Goal: Information Seeking & Learning: Learn about a topic

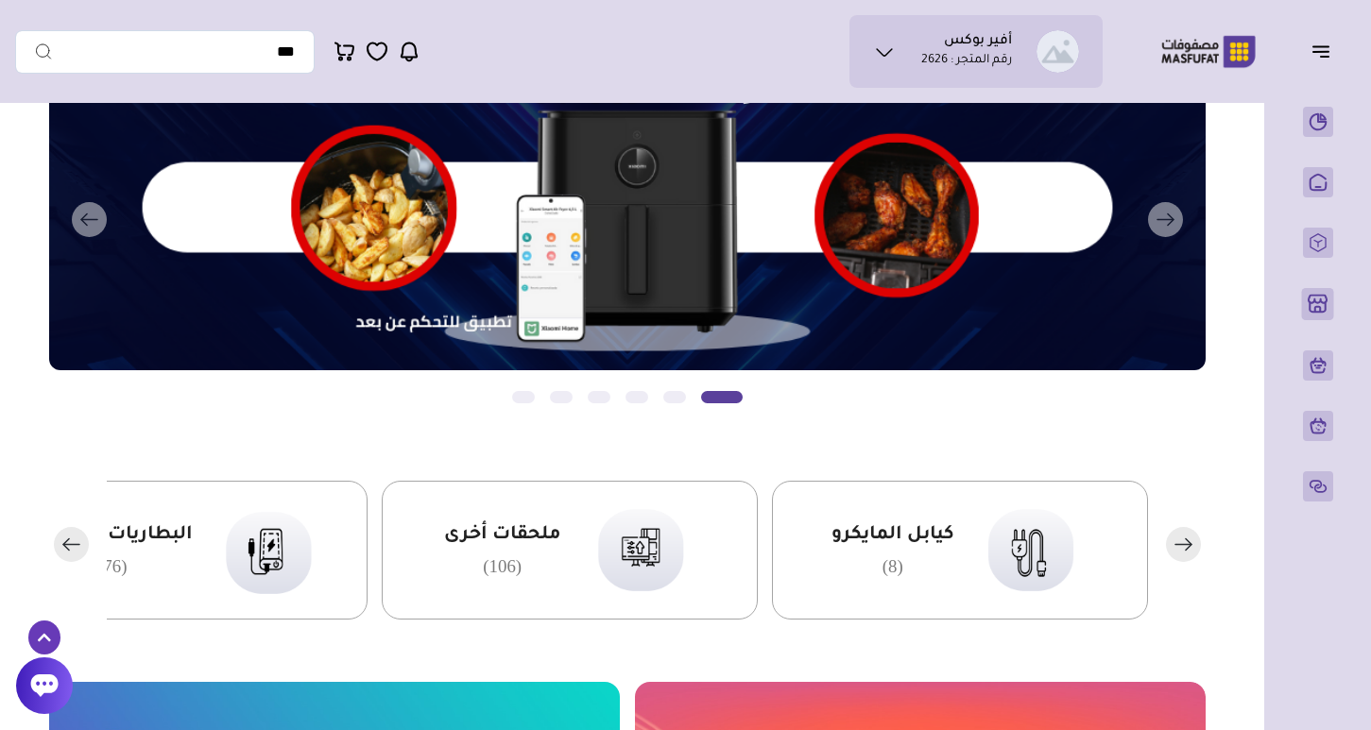
scroll to position [152, 0]
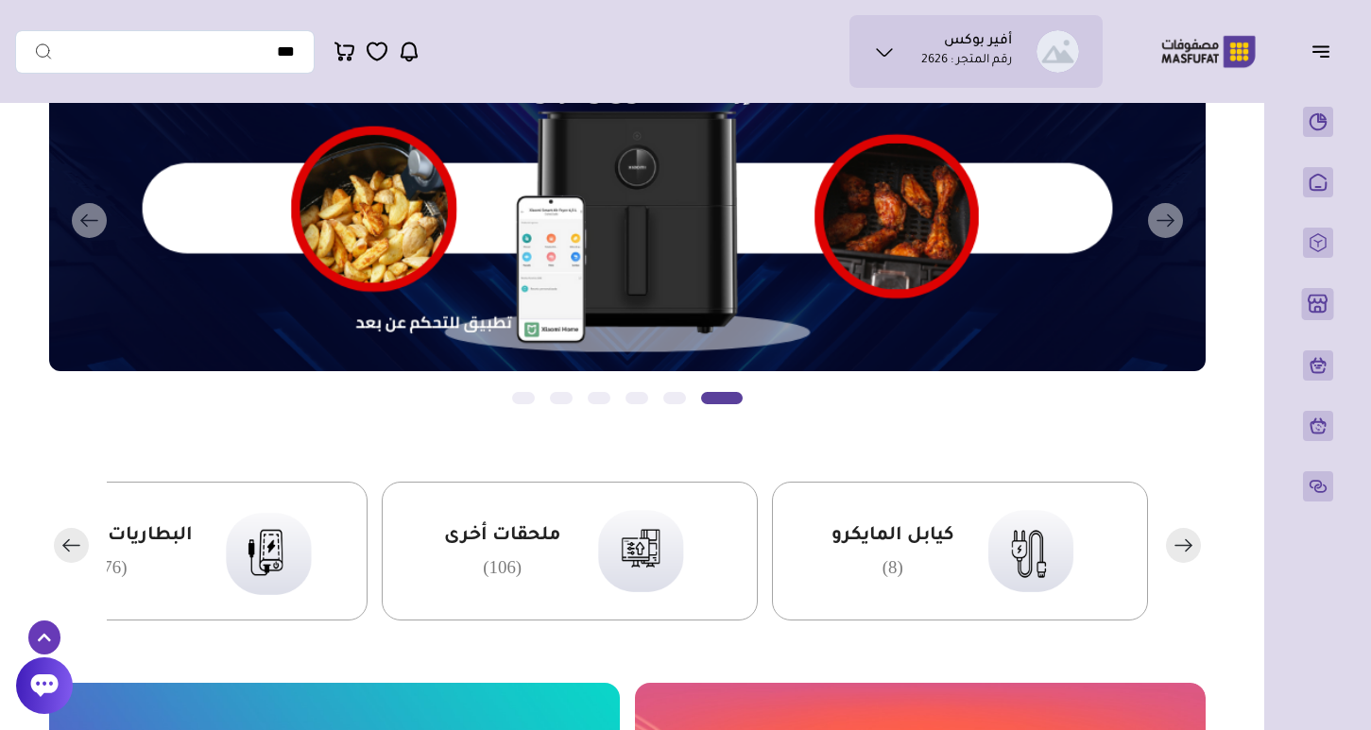
click at [1319, 47] on icon "button" at bounding box center [1320, 47] width 15 height 0
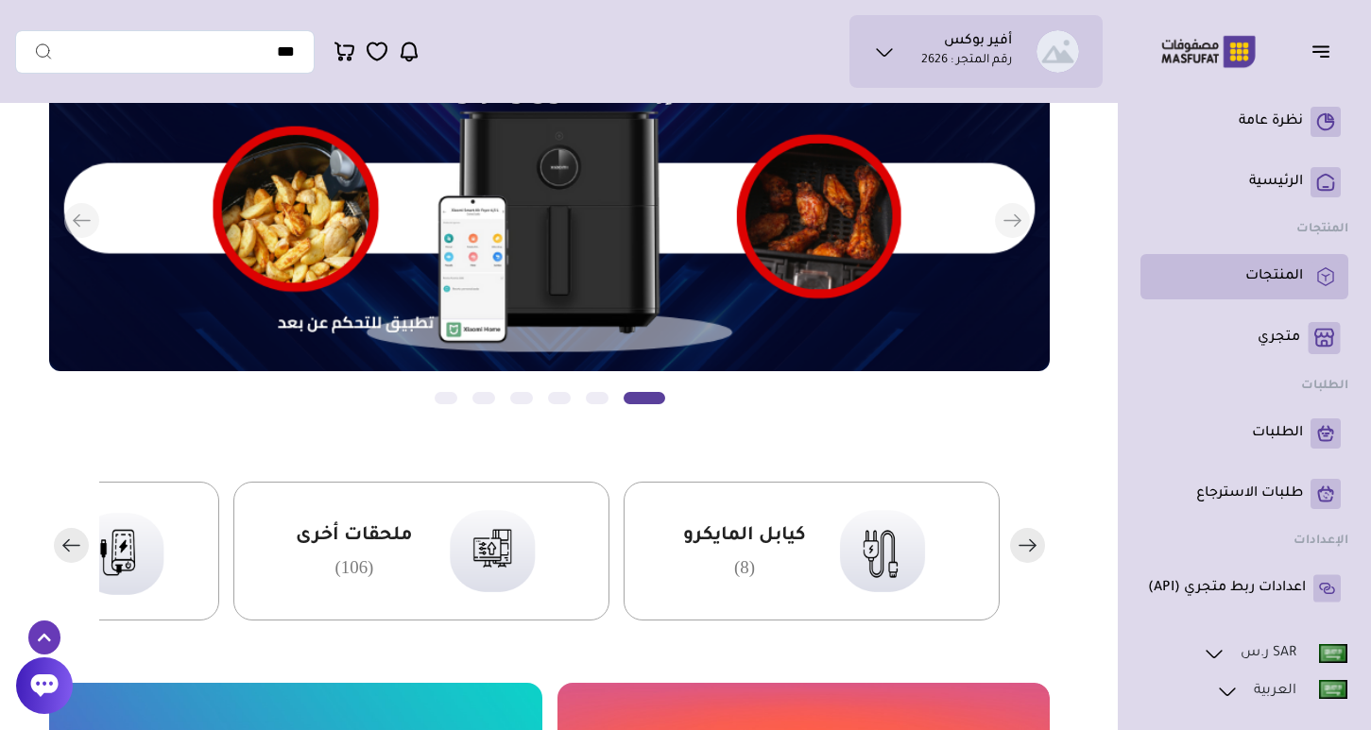
click at [1268, 282] on p "المنتجات" at bounding box center [1274, 276] width 58 height 19
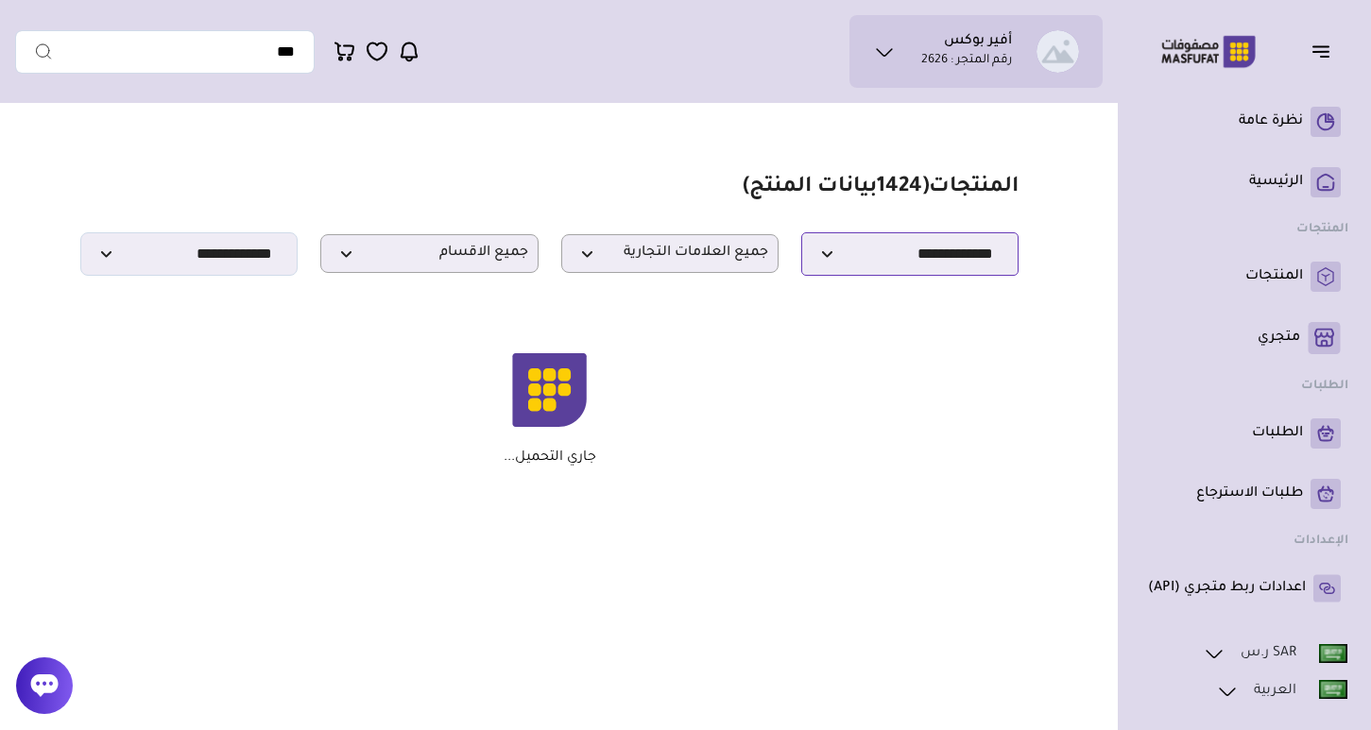
select select "*"
click at [895, 189] on span "1424" at bounding box center [899, 188] width 45 height 23
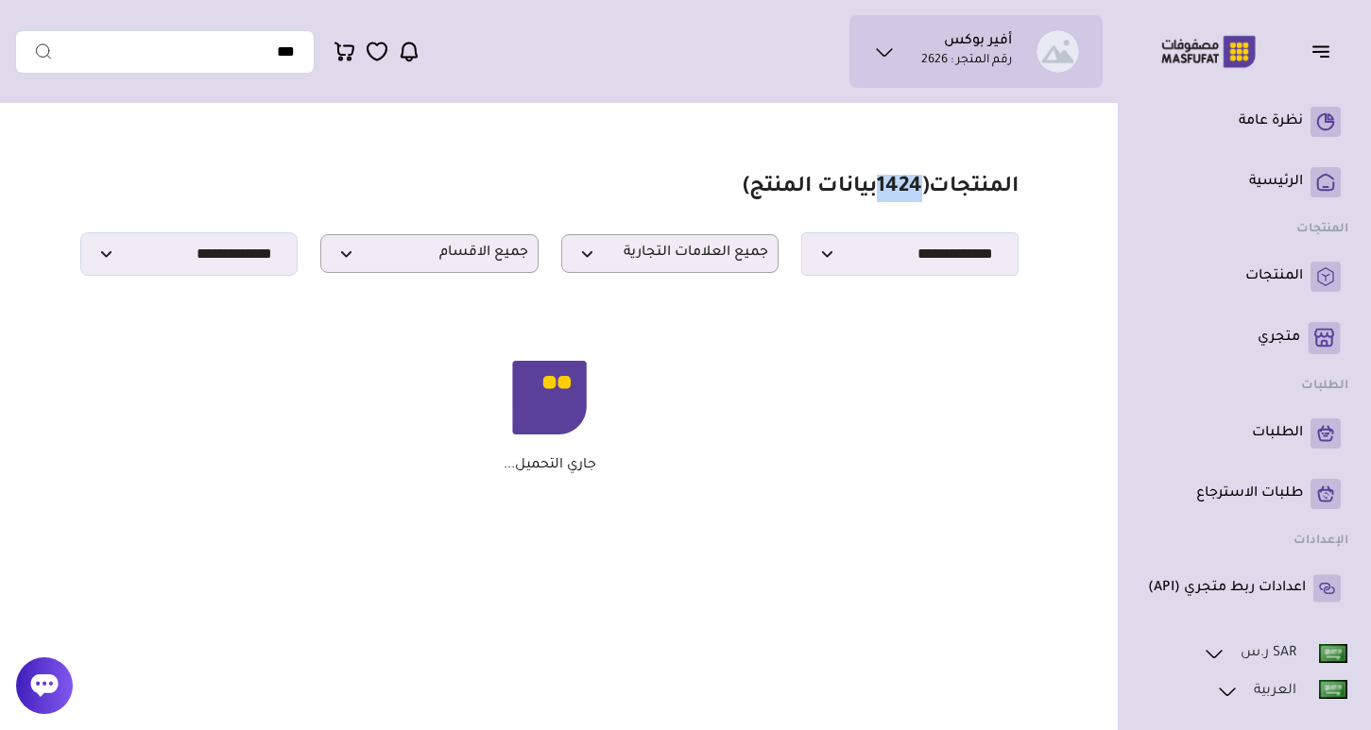
click at [894, 190] on span "1424" at bounding box center [899, 188] width 45 height 23
click at [993, 165] on section "مزامنة ( 0 ) تحديد الكل إلغاء التحديد المنتجات (" at bounding box center [549, 335] width 1068 height 447
click at [1007, 126] on section "مزامنة ( 0 ) تحديد الكل إلغاء التحديد المنتجات (" at bounding box center [549, 335] width 1068 height 447
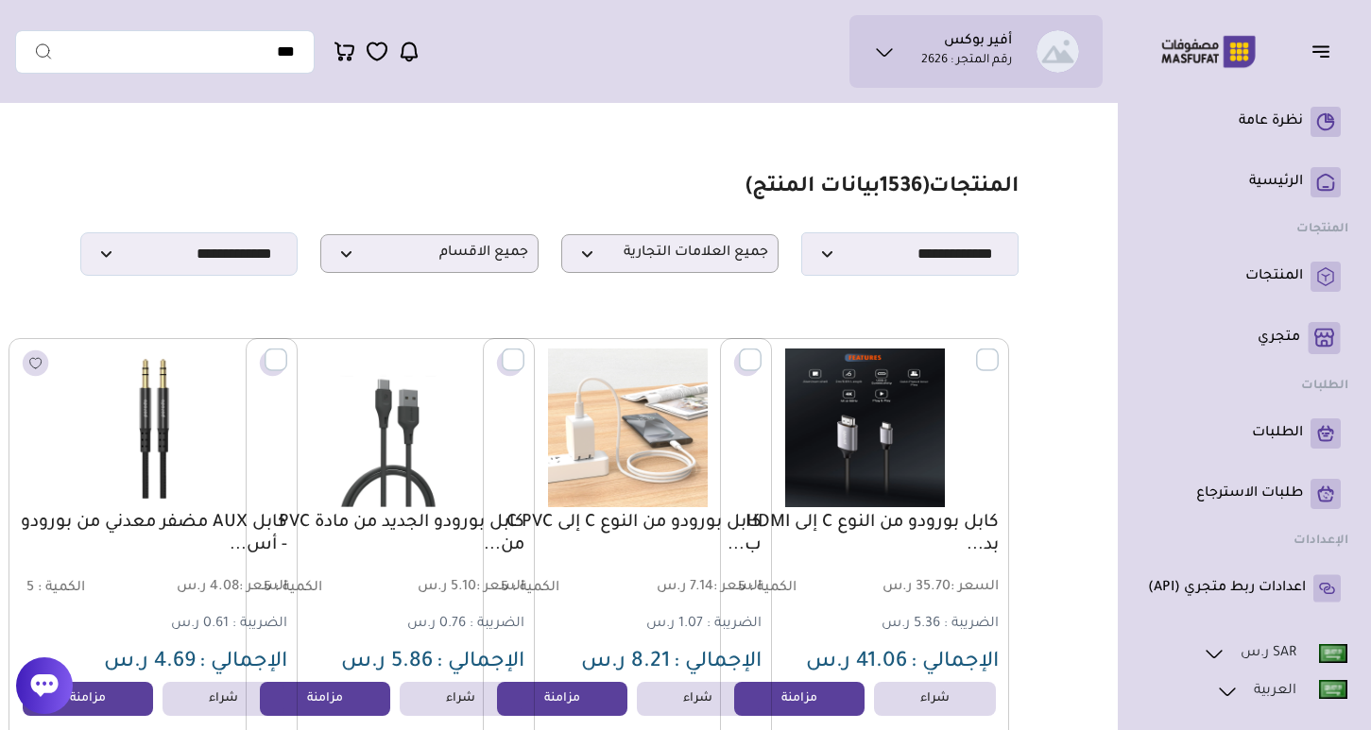
click at [944, 187] on h1 "المنتجات ( 1536 بيانات المنتج)" at bounding box center [881, 188] width 273 height 27
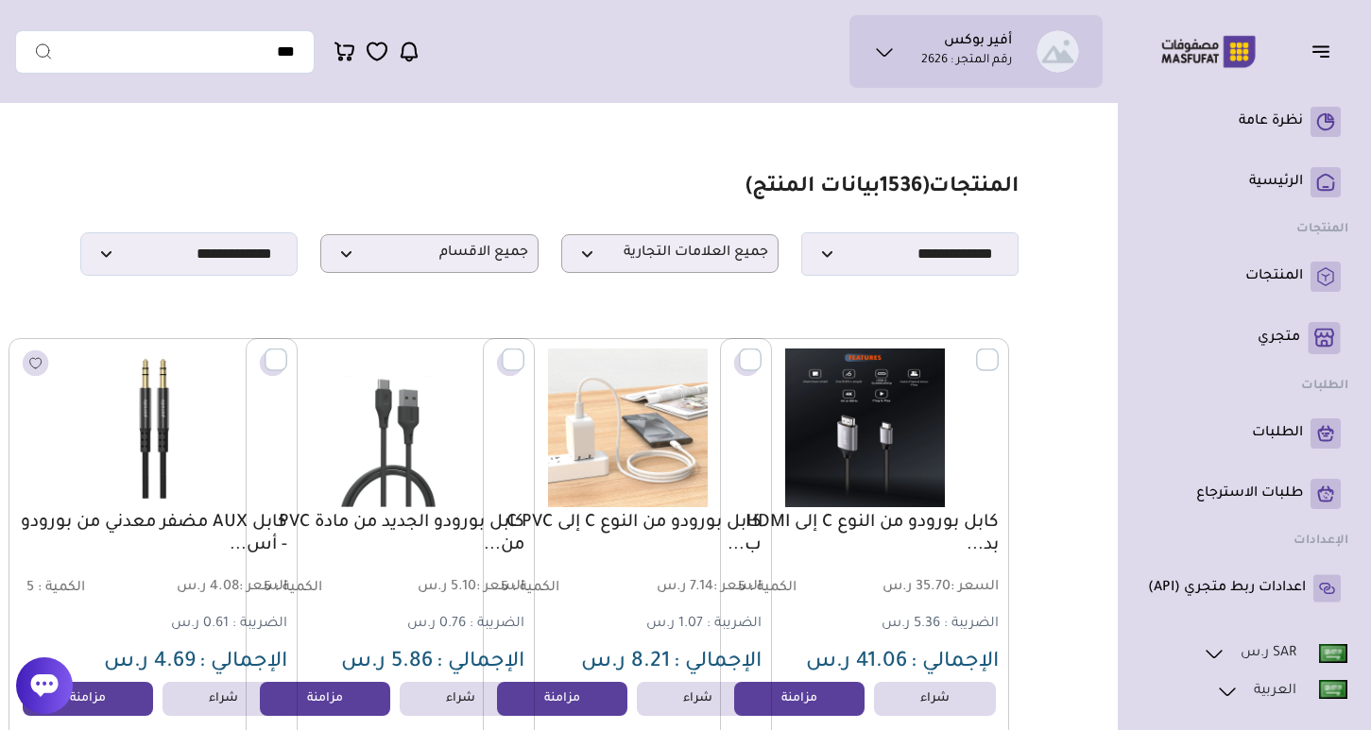
click at [944, 187] on h1 "المنتجات ( 1536 بيانات المنتج)" at bounding box center [881, 188] width 273 height 27
click at [992, 191] on h1 "المنتجات ( 1536 بيانات المنتج)" at bounding box center [881, 188] width 273 height 27
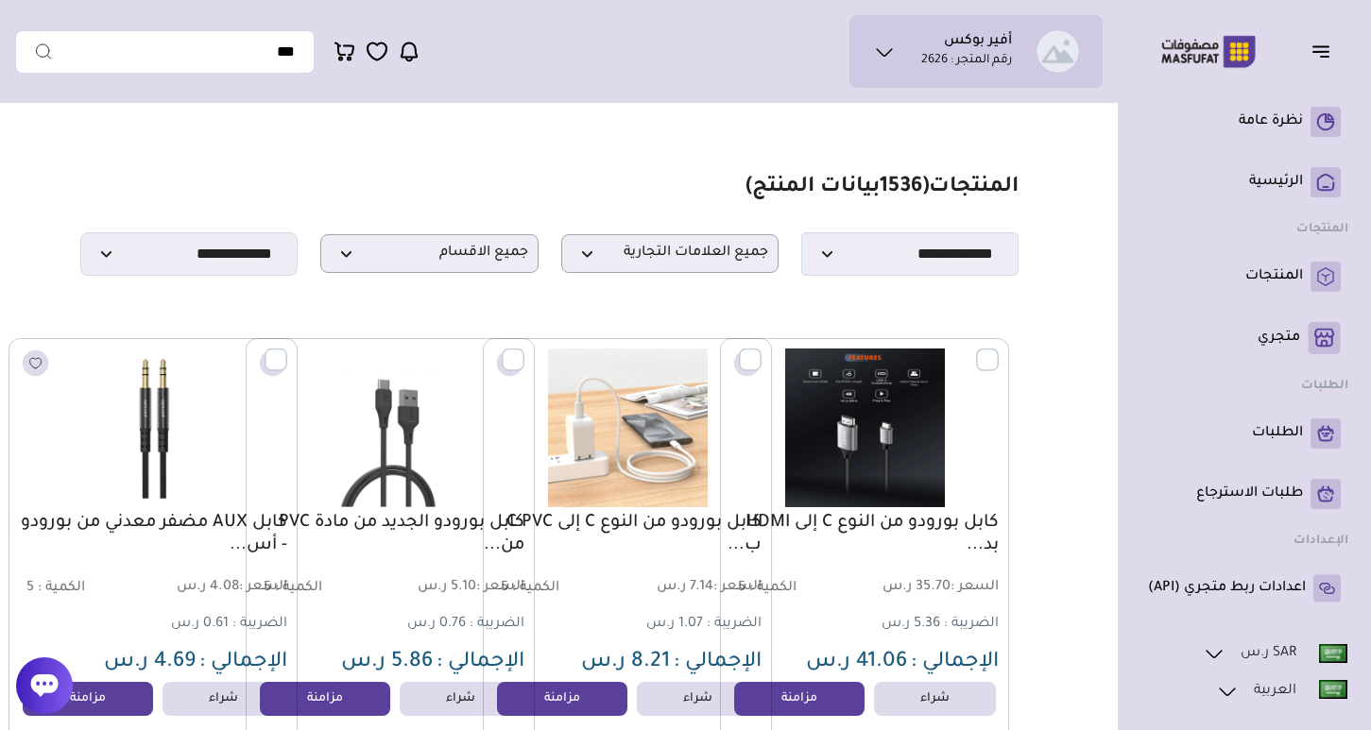
click at [865, 44] on ul "أفير بوكس رقم المتجر : 2626" at bounding box center [975, 51] width 223 height 43
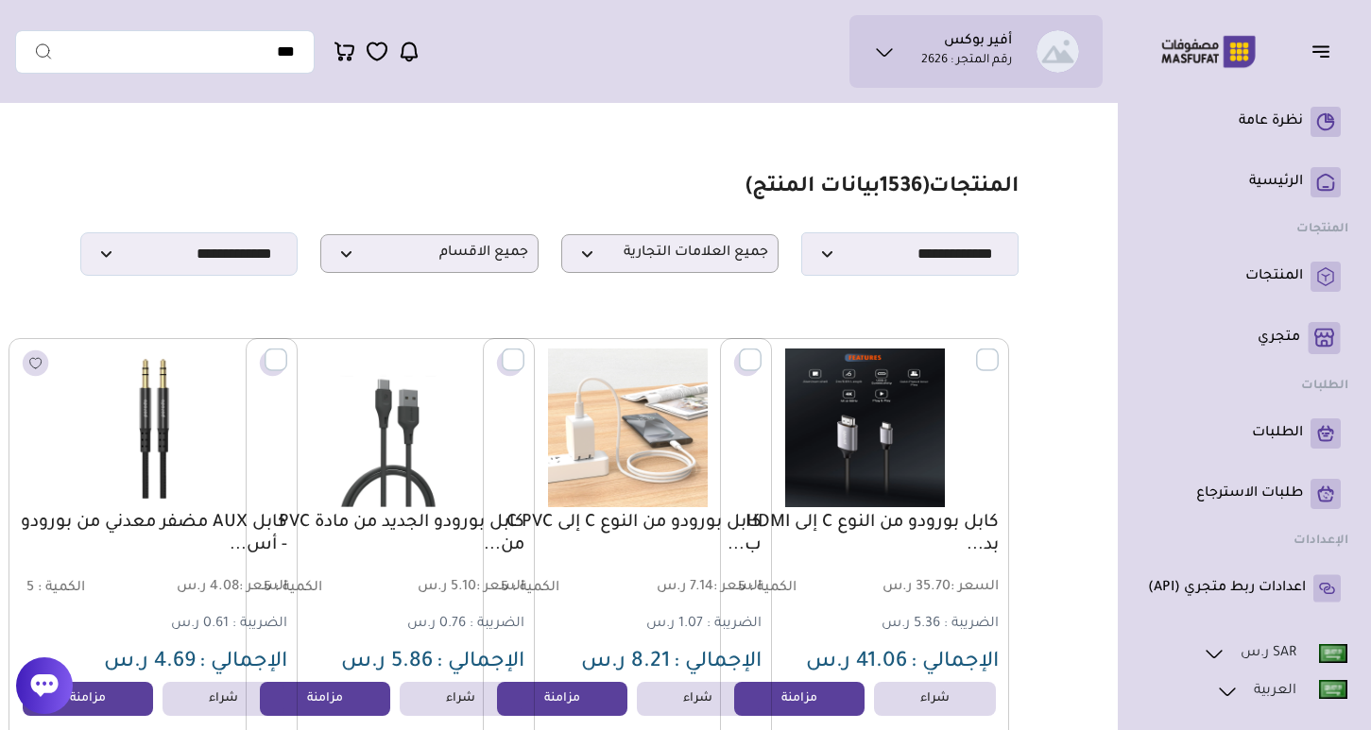
click at [775, 180] on span "( 1536 بيانات المنتج)" at bounding box center [836, 188] width 183 height 23
click at [775, 181] on span "( 1536 بيانات المنتج)" at bounding box center [836, 188] width 183 height 23
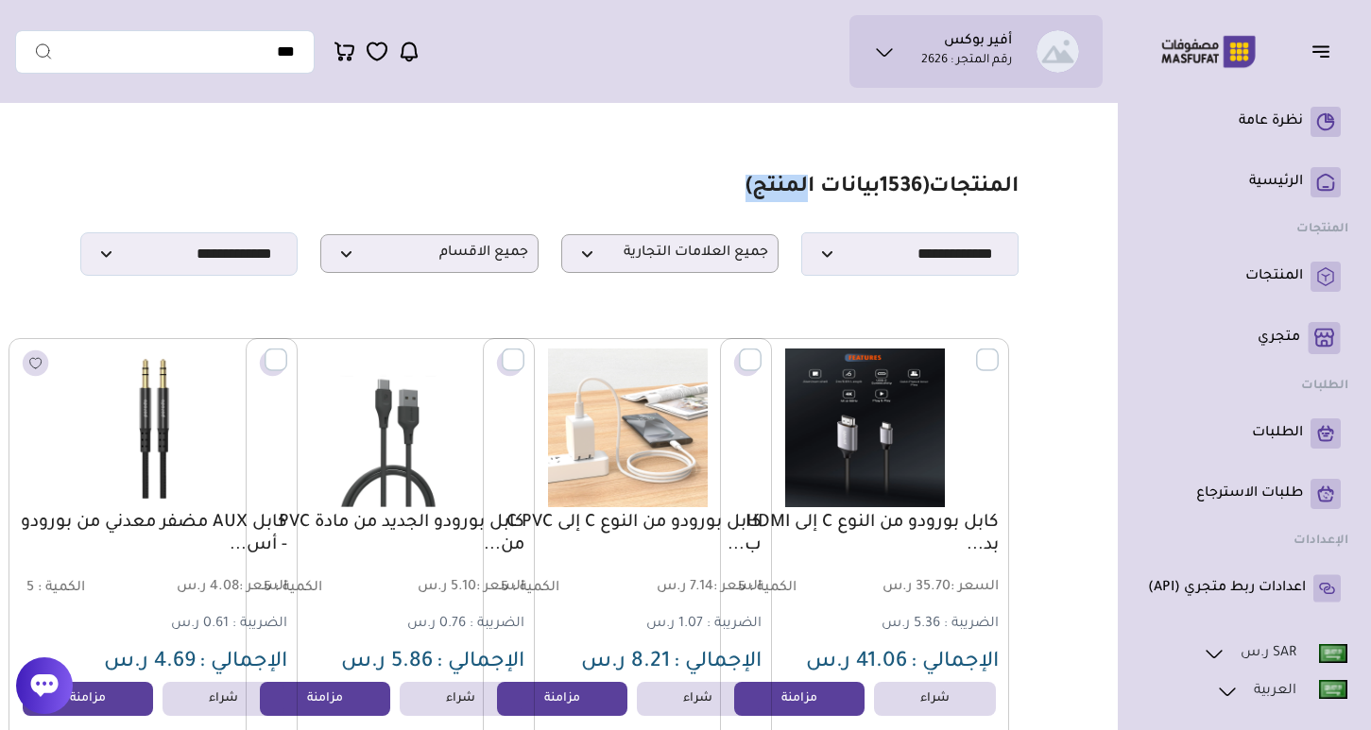
click at [775, 181] on span "( 1536 بيانات المنتج)" at bounding box center [836, 188] width 183 height 23
click at [719, 194] on section "**********" at bounding box center [549, 225] width 938 height 101
click at [760, 181] on span "( 1536 بيانات المنتج)" at bounding box center [836, 188] width 183 height 23
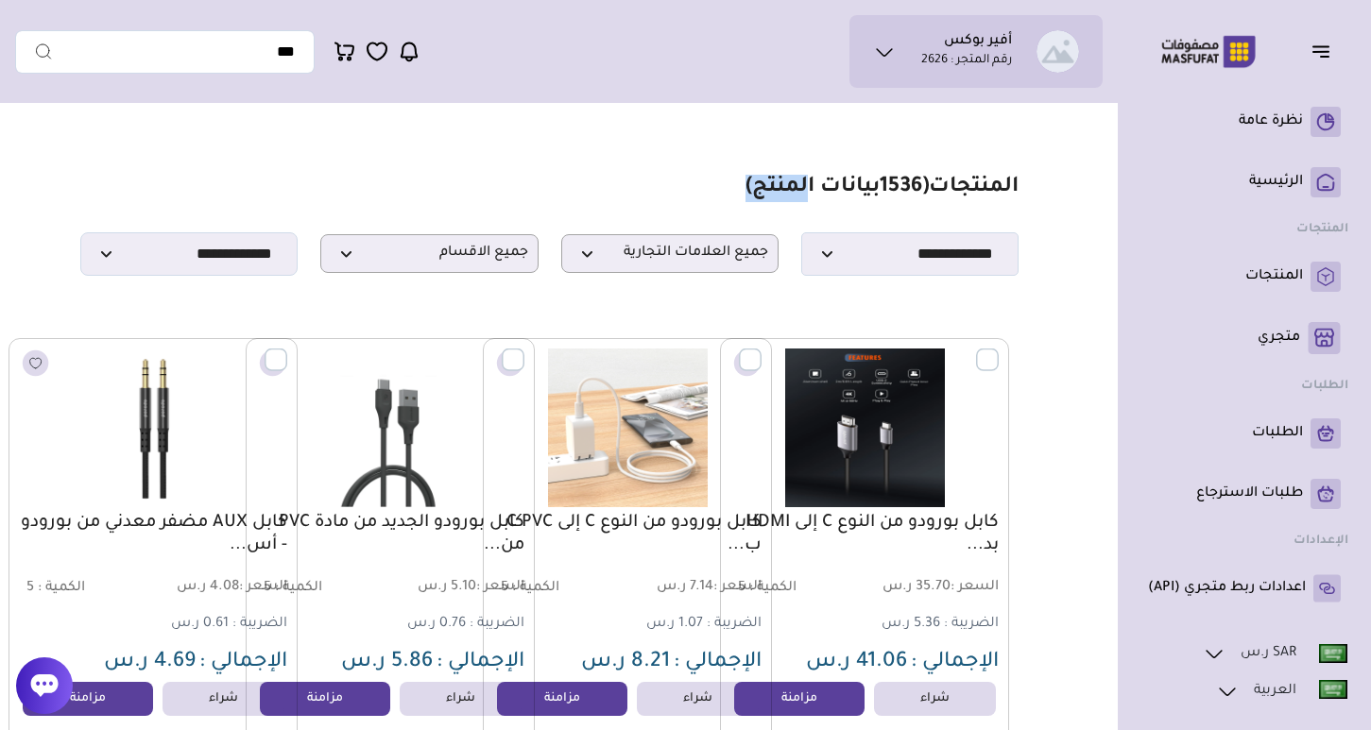
click at [951, 185] on h1 "المنتجات ( 1536 بيانات المنتج)" at bounding box center [881, 188] width 273 height 27
click at [950, 186] on h1 "المنتجات ( 1536 بيانات المنتج)" at bounding box center [881, 188] width 273 height 27
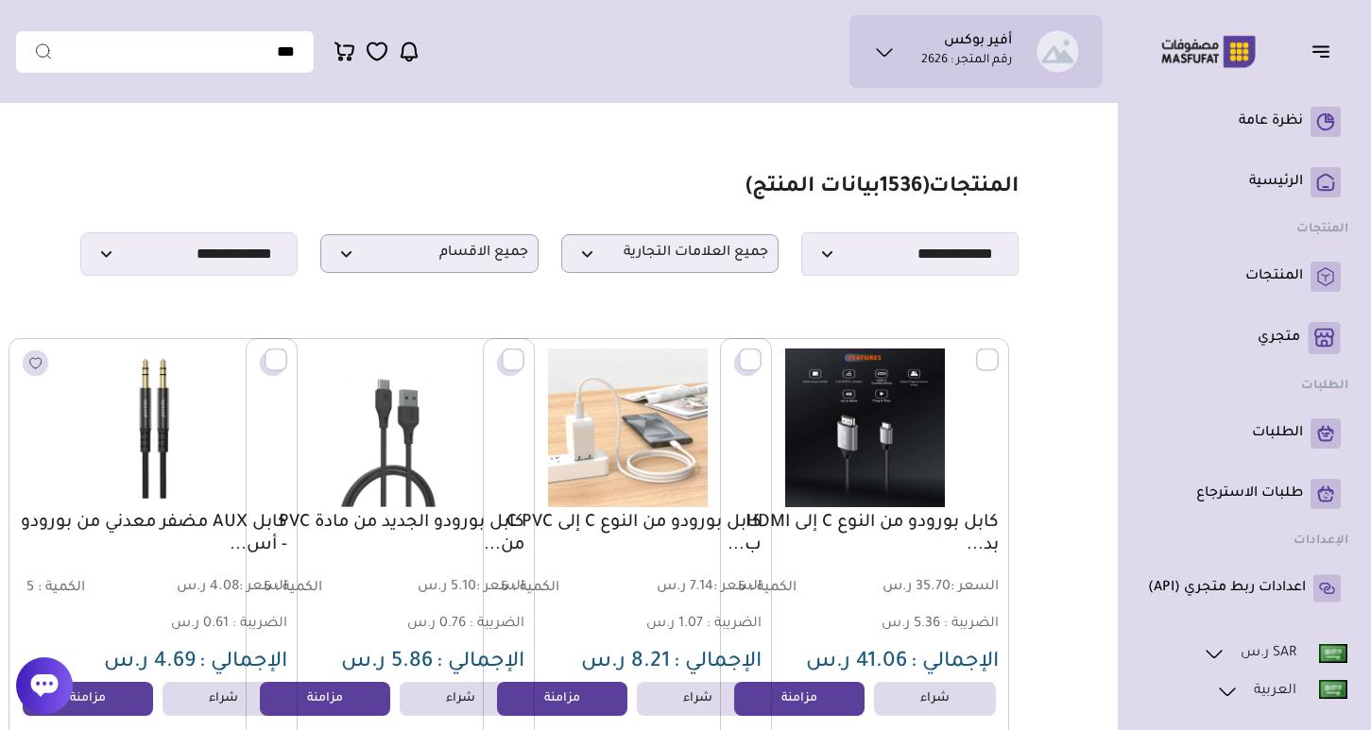
click at [912, 190] on span "1536" at bounding box center [901, 188] width 43 height 23
click at [1017, 199] on h1 "المنتجات ( 1536 بيانات المنتج)" at bounding box center [881, 188] width 273 height 27
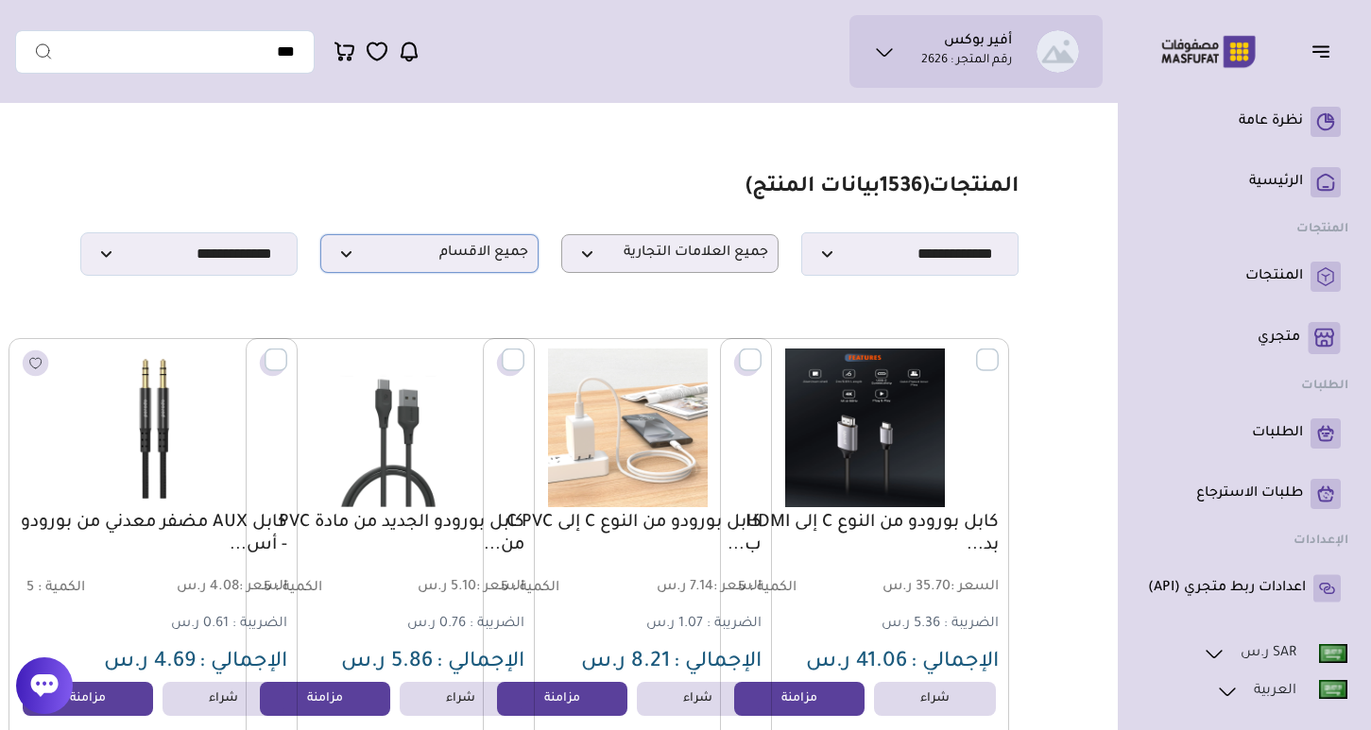
click at [445, 239] on p "جميع الاقسام" at bounding box center [428, 253] width 217 height 39
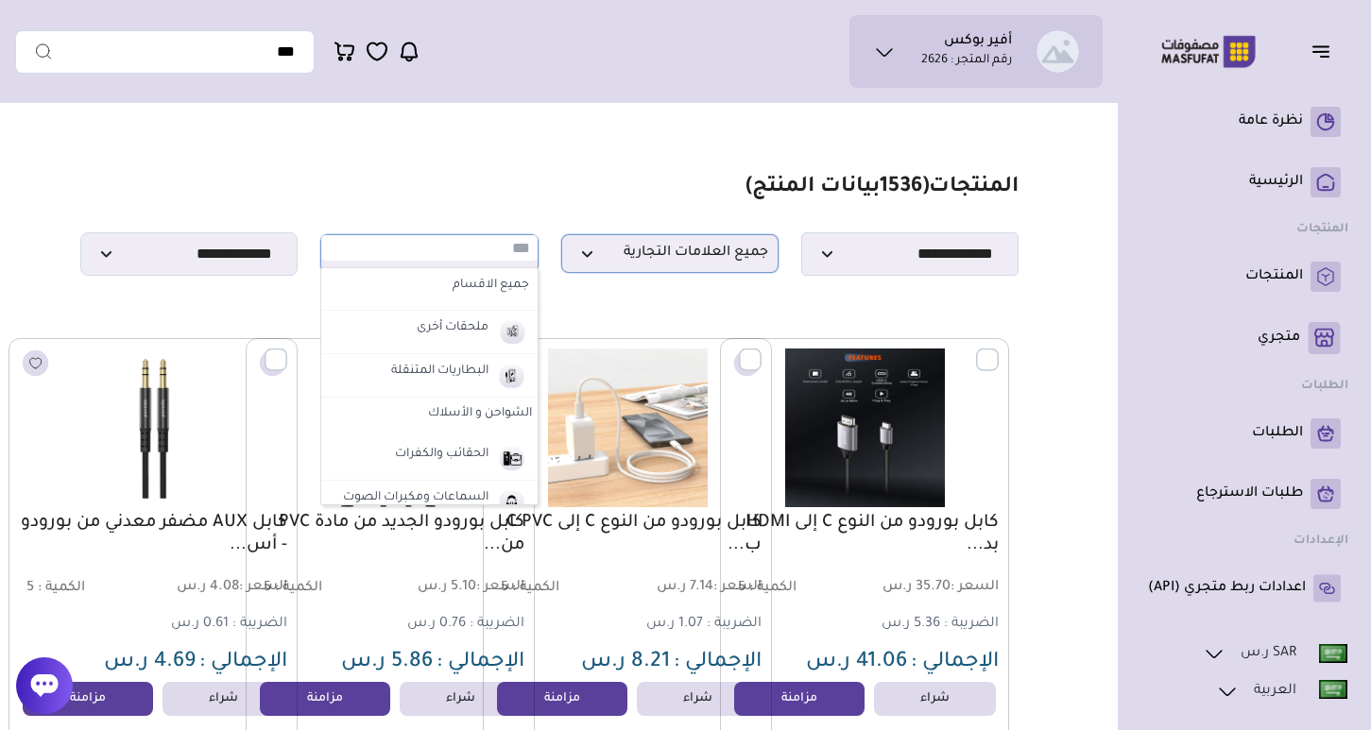
click at [618, 258] on span "جميع العلامات التجارية" at bounding box center [670, 254] width 196 height 18
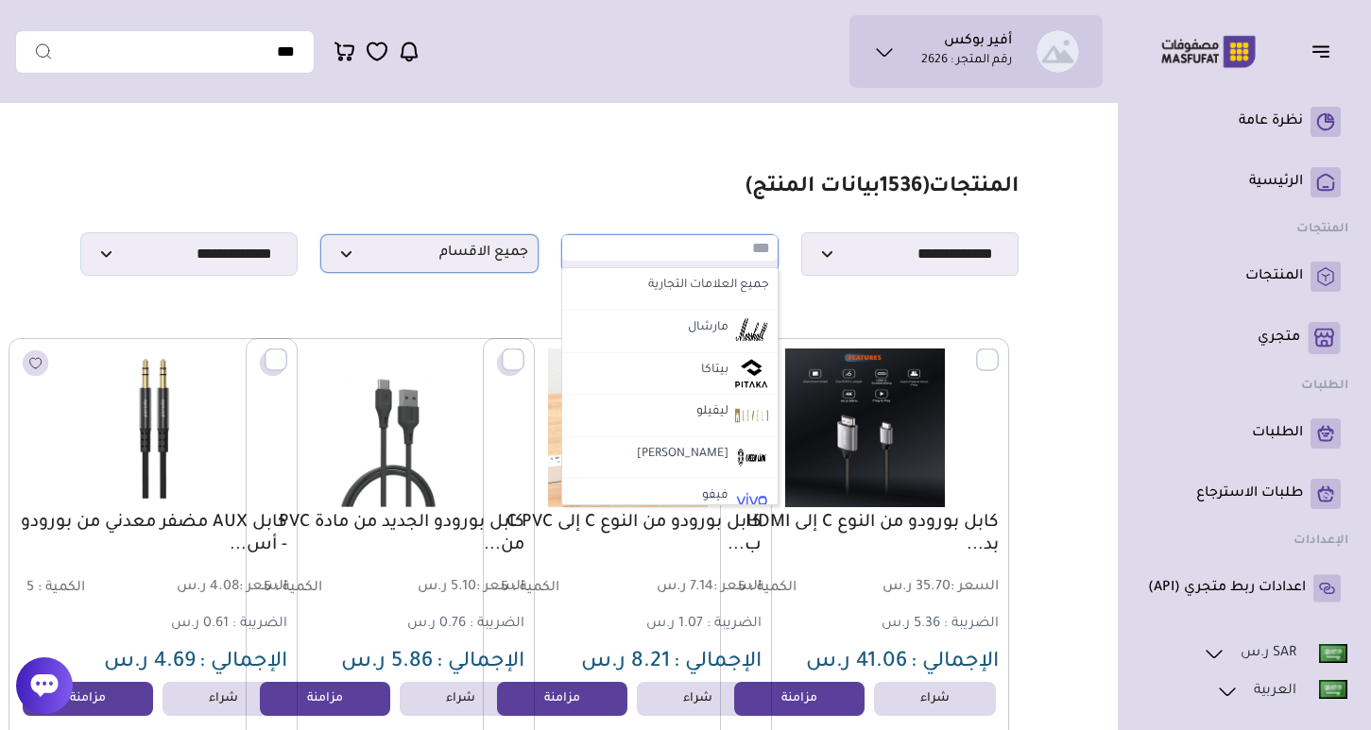
click at [384, 254] on span "جميع الاقسام" at bounding box center [429, 254] width 196 height 18
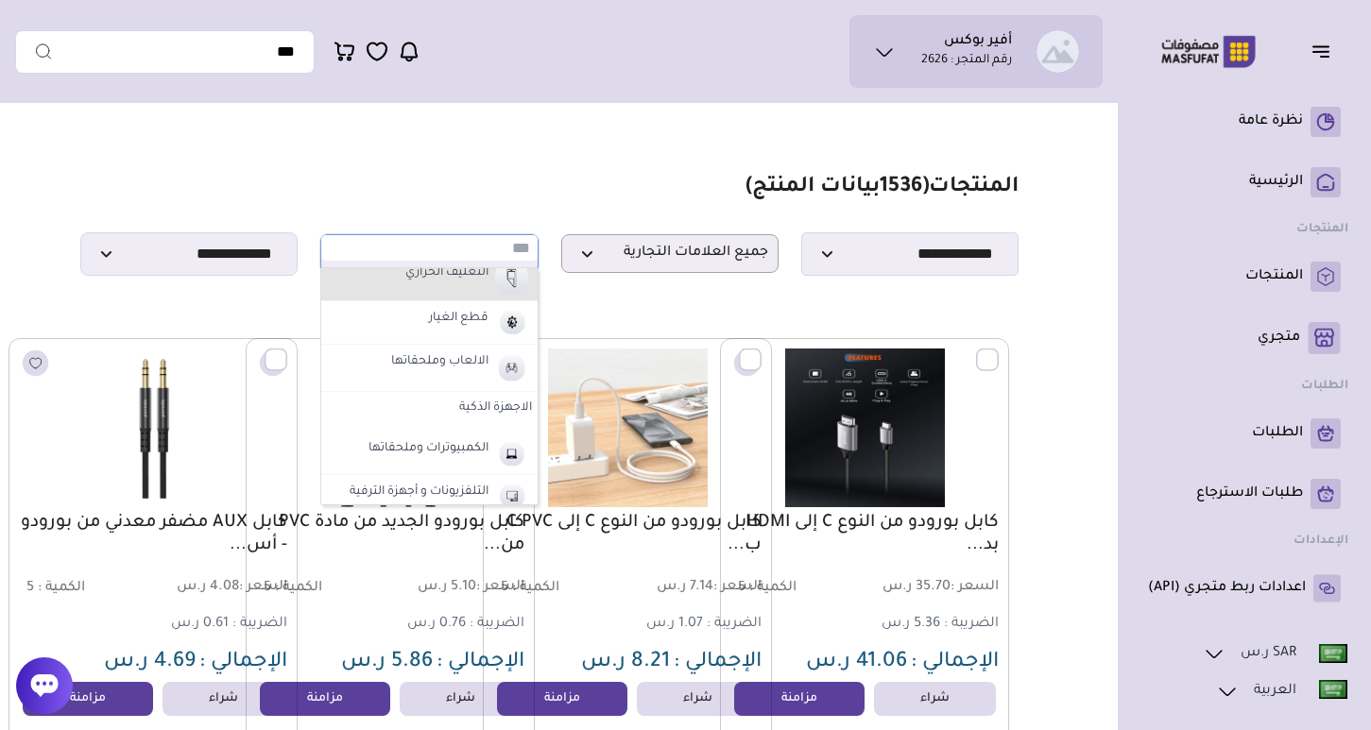
scroll to position [626, 0]
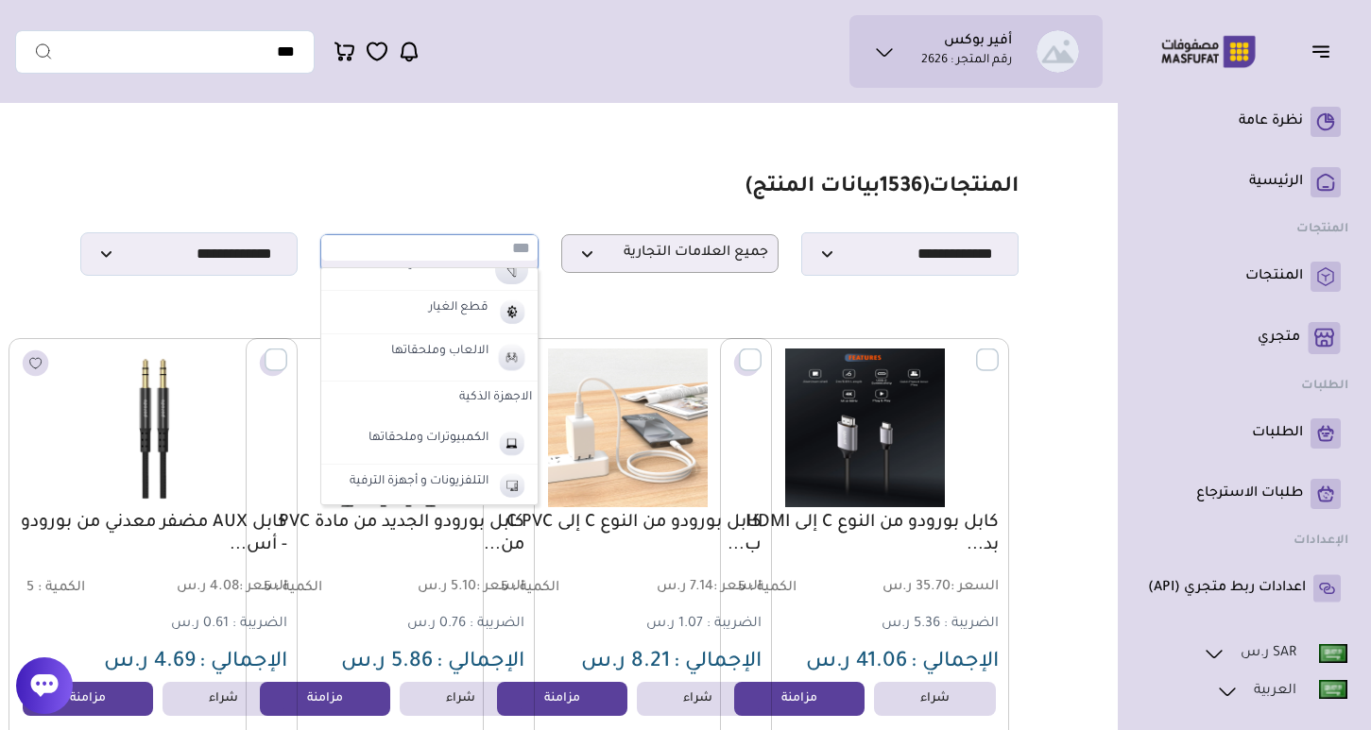
click at [475, 401] on label "الاجهزة الذكية" at bounding box center [428, 399] width 215 height 34
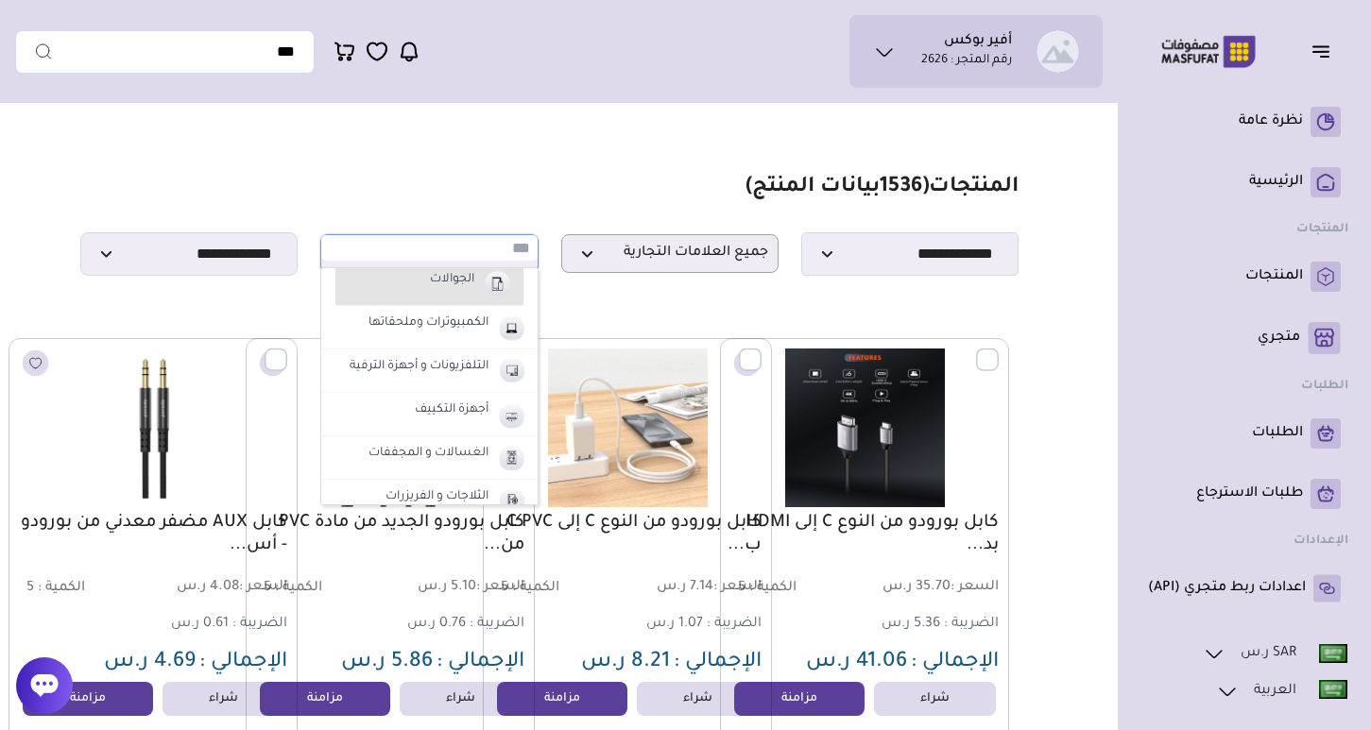
scroll to position [920, 0]
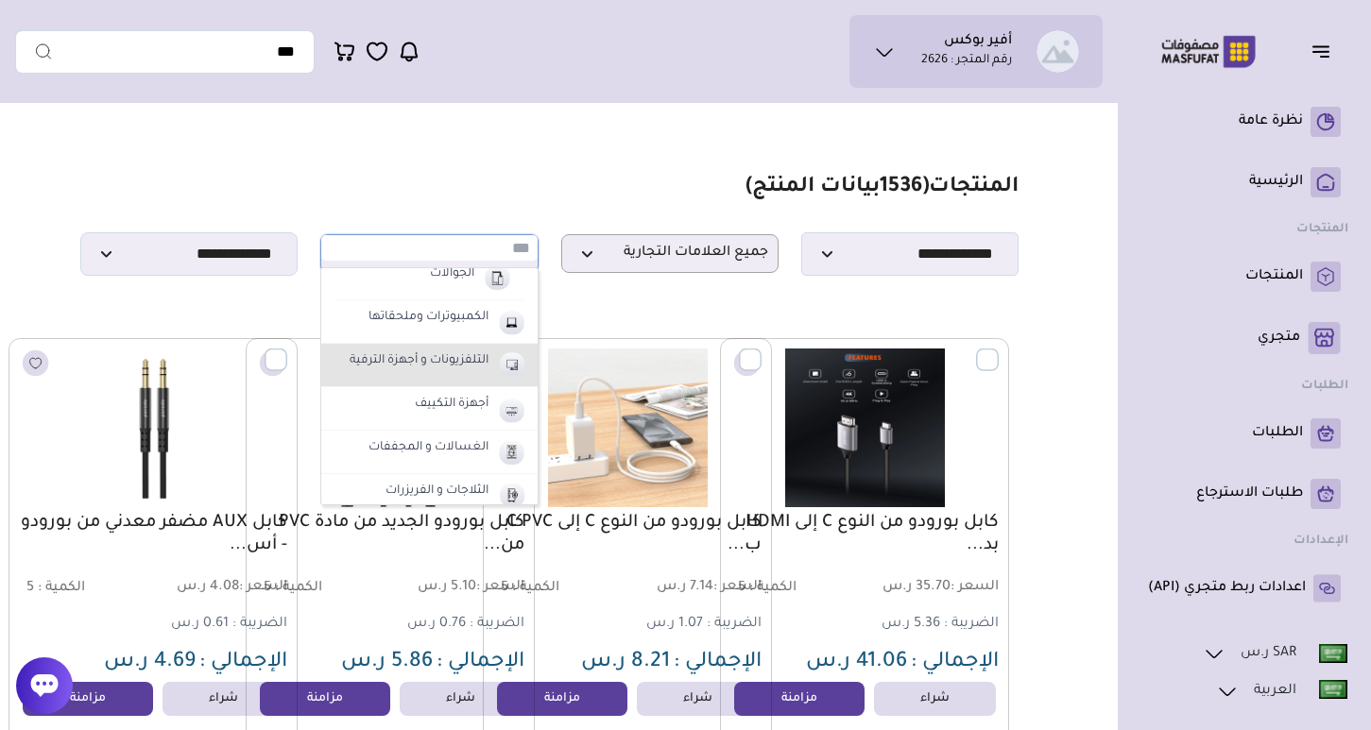
click at [447, 373] on li "التلفزيونات و أجهزة الترفية" at bounding box center [428, 365] width 215 height 43
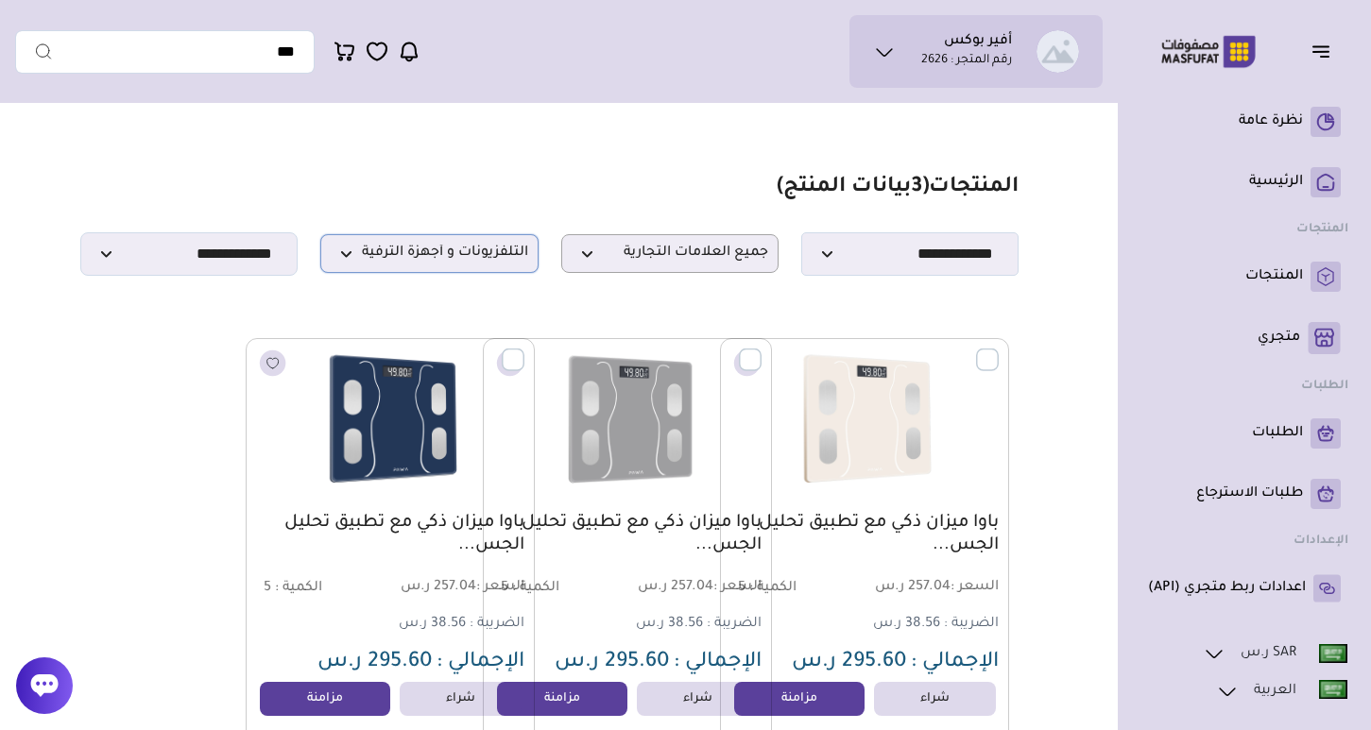
scroll to position [0, 0]
click at [407, 266] on p "التلفزيونات و أجهزة الترفية" at bounding box center [428, 253] width 217 height 39
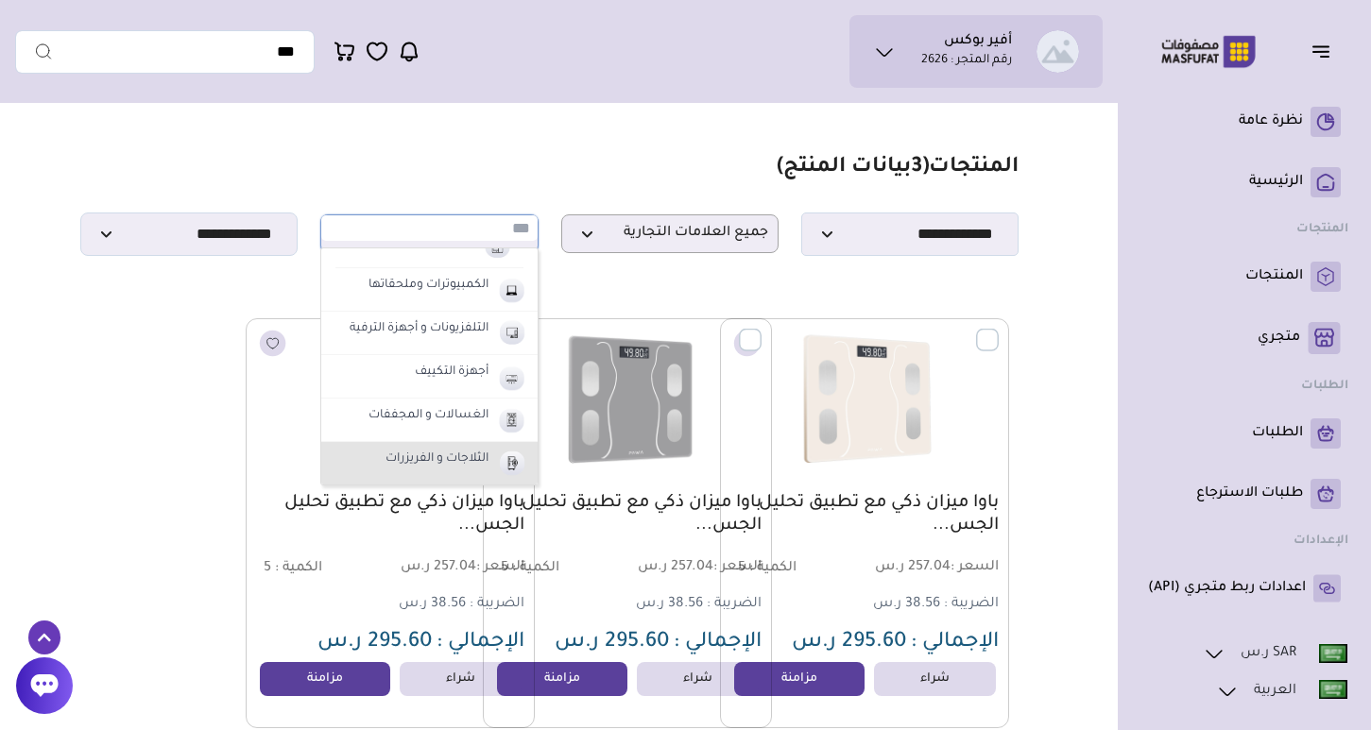
scroll to position [927, 0]
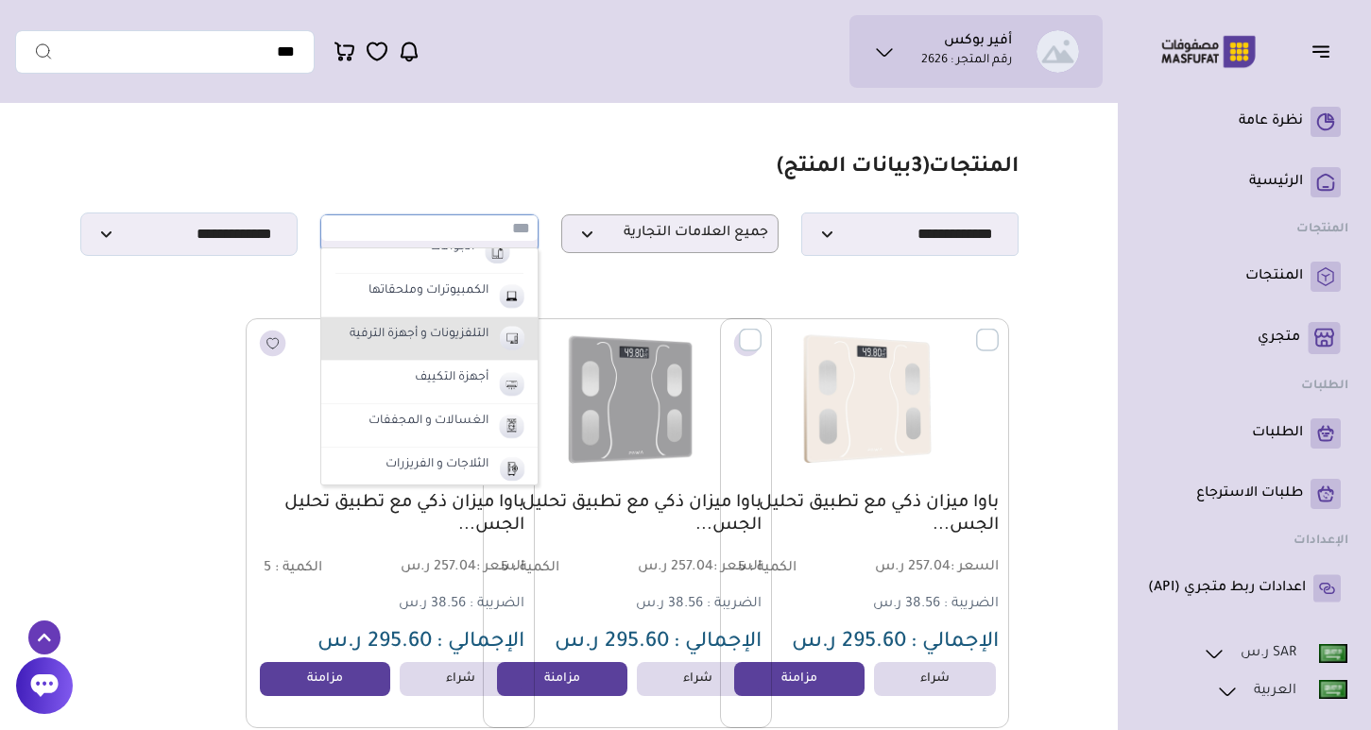
click at [432, 328] on label "التلفزيونات و أجهزة الترفية" at bounding box center [419, 335] width 145 height 25
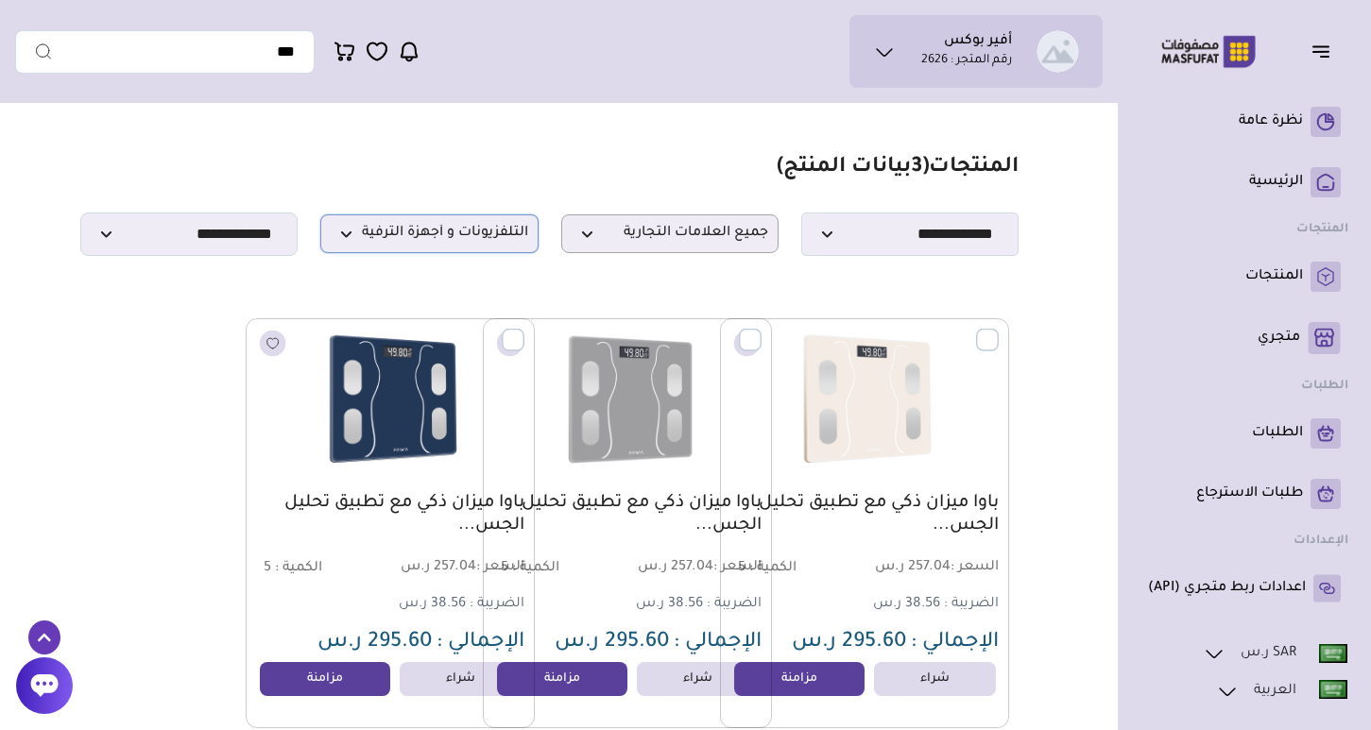
click at [419, 244] on p "التلفزيونات و أجهزة الترفية" at bounding box center [428, 233] width 217 height 39
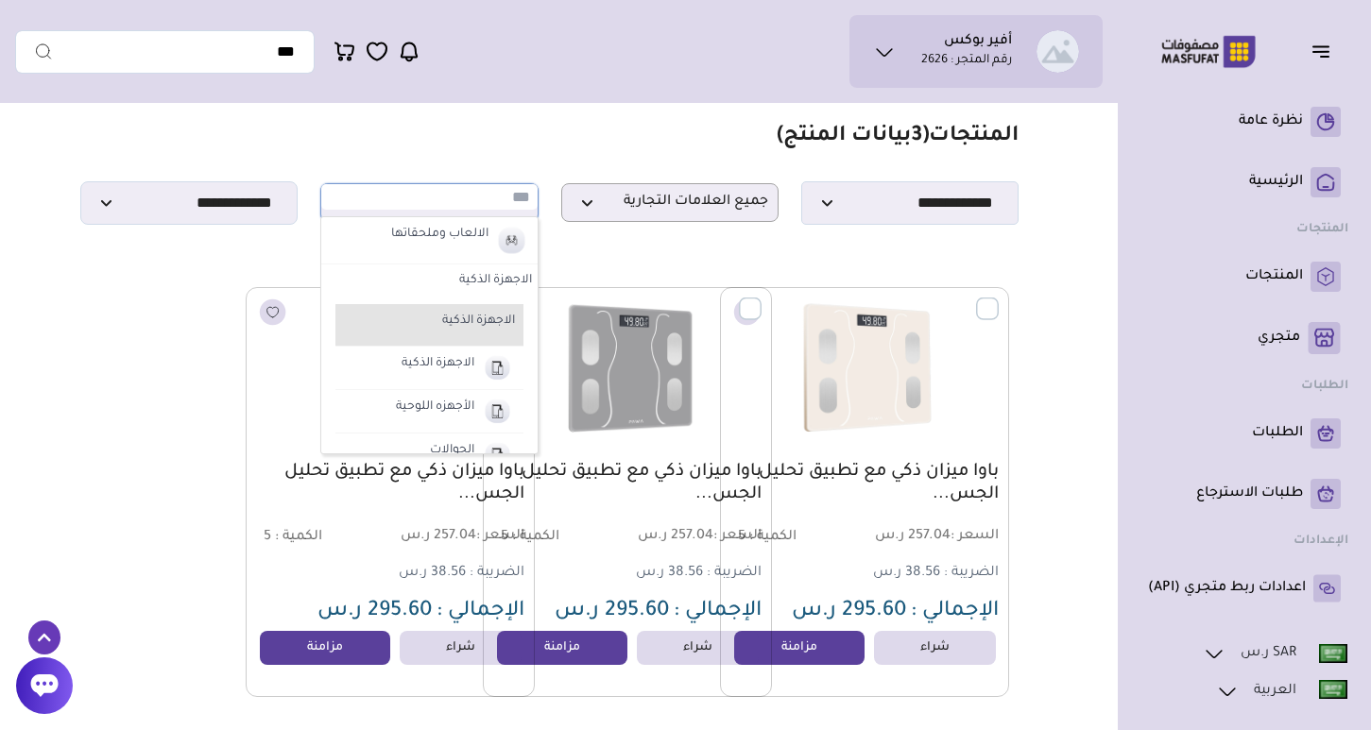
scroll to position [706, 0]
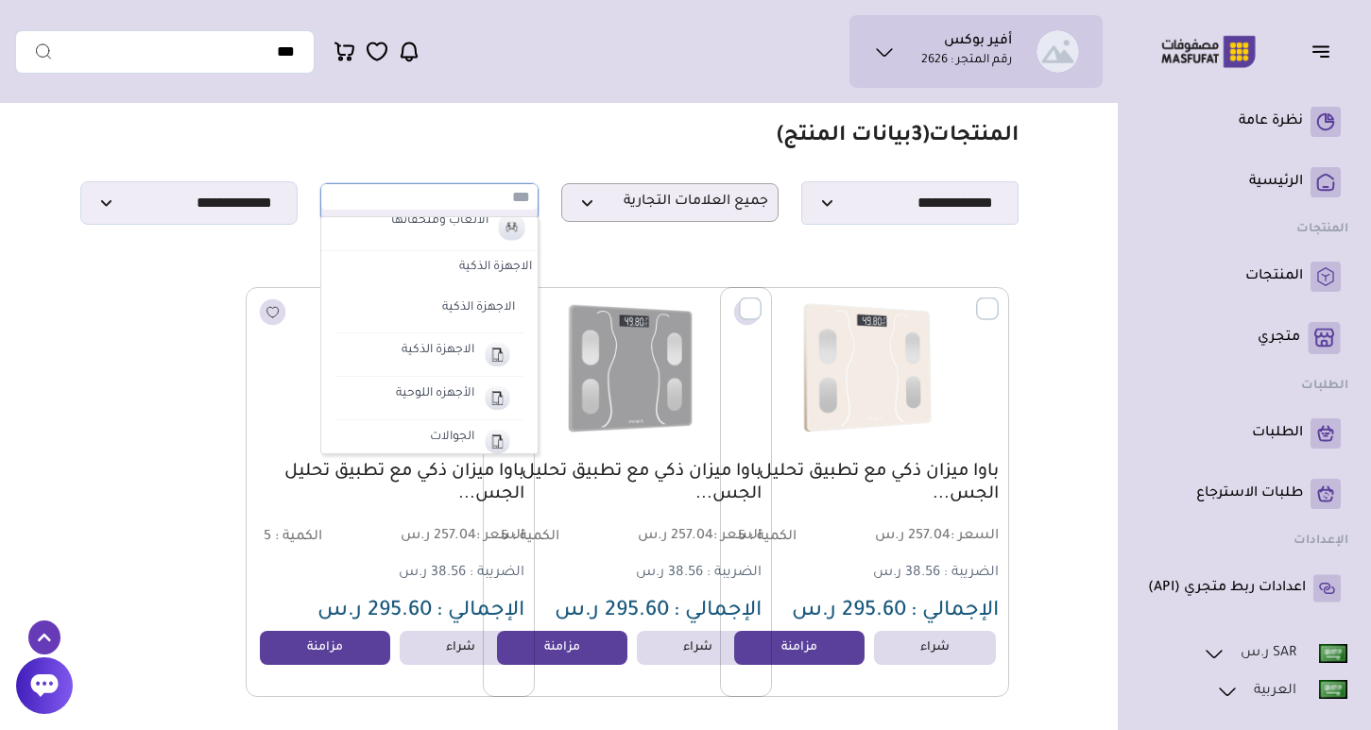
click at [501, 264] on label "الاجهزة الذكية" at bounding box center [428, 268] width 215 height 34
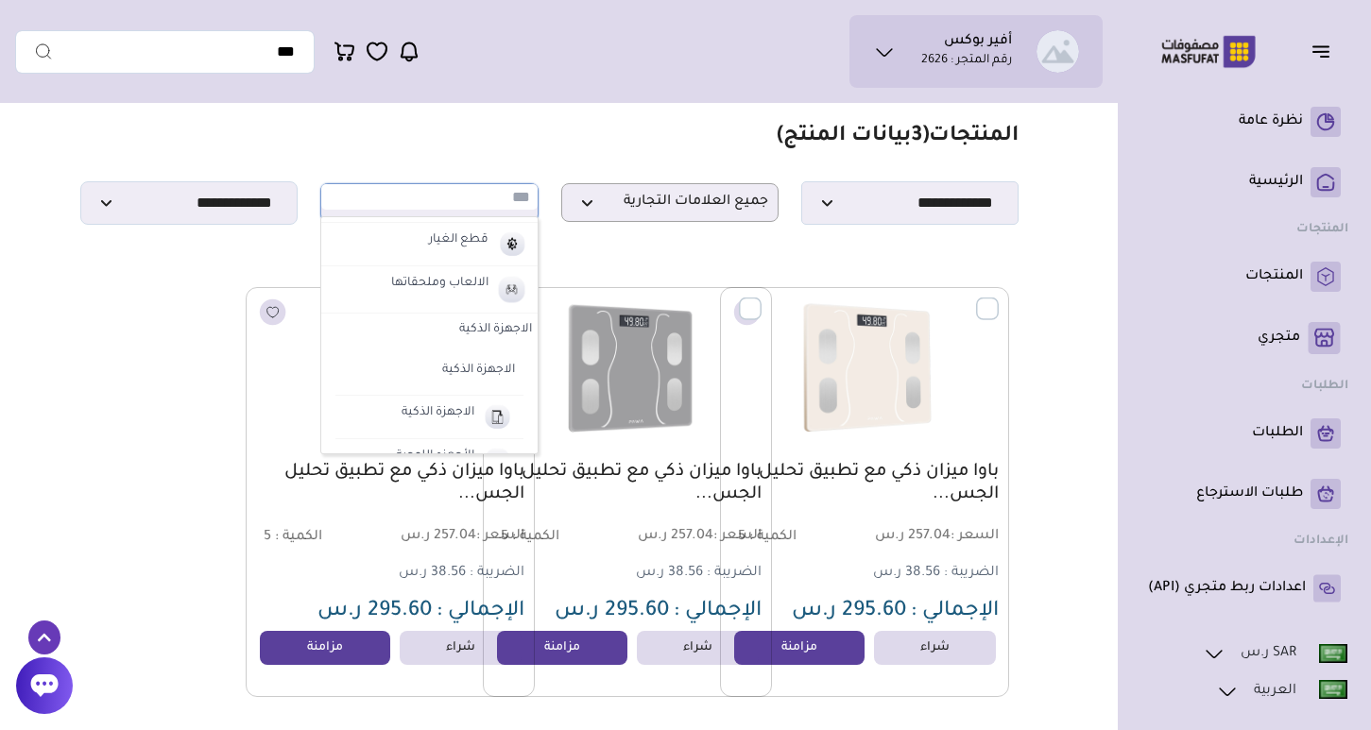
scroll to position [640, 0]
click at [455, 415] on label "الاجهزة الذكية" at bounding box center [438, 417] width 78 height 25
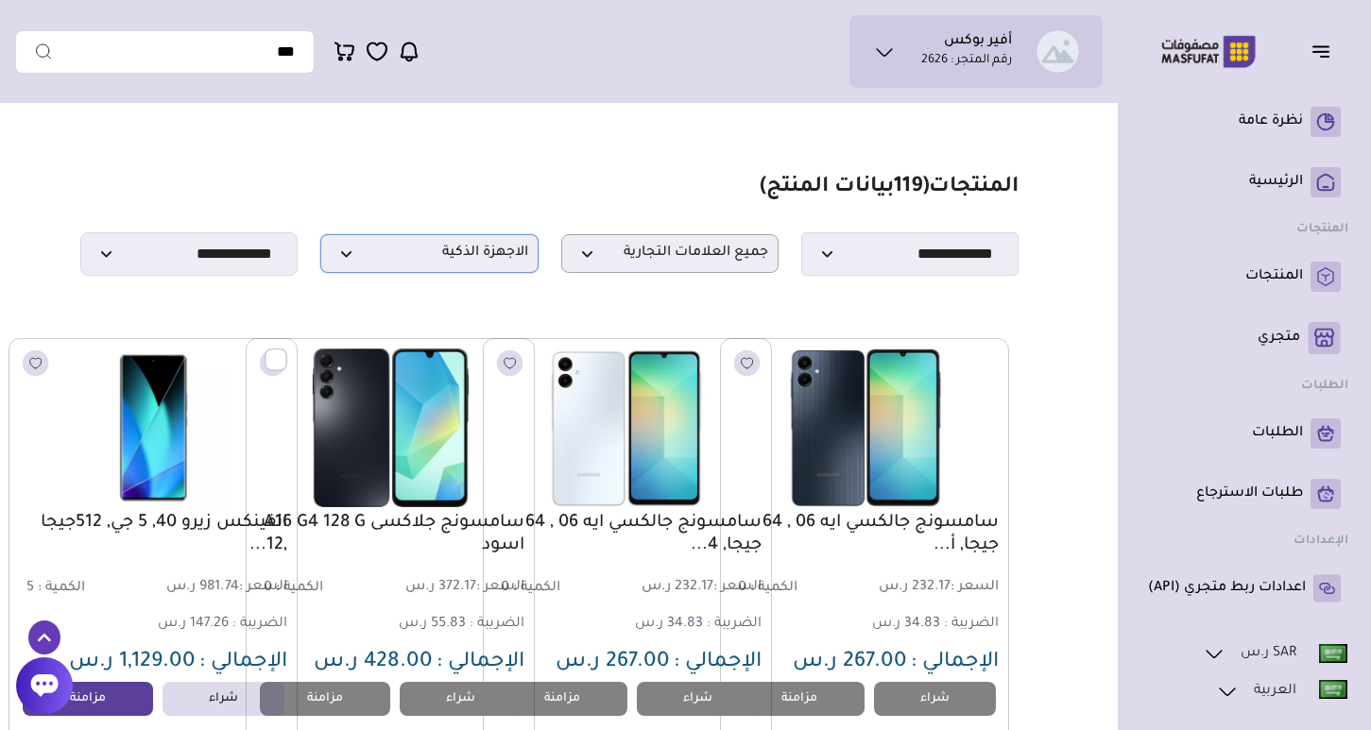
scroll to position [0, 0]
click at [382, 258] on span "الاجهزة الذكية" at bounding box center [429, 254] width 196 height 18
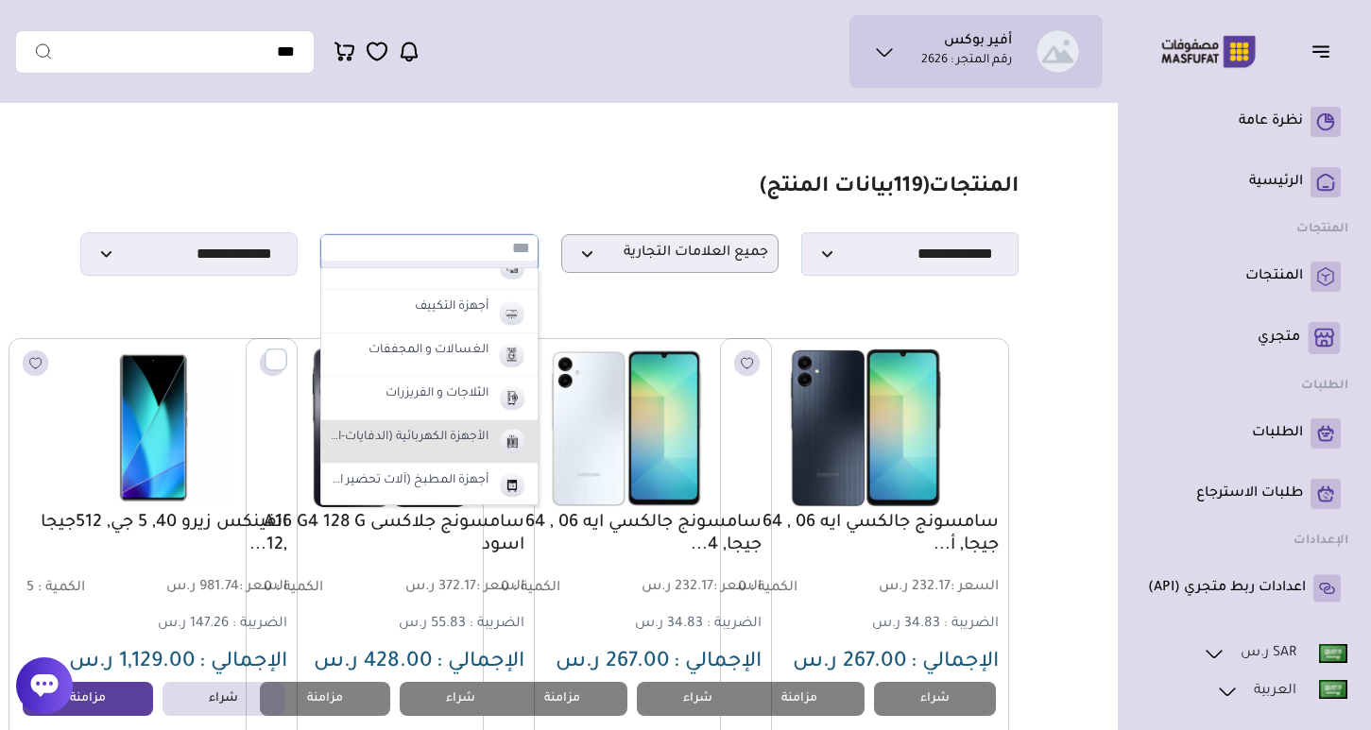
scroll to position [1016, 0]
click at [453, 436] on label "الأجهزة الكهربائية (الدفايات-المكانس)" at bounding box center [408, 439] width 163 height 25
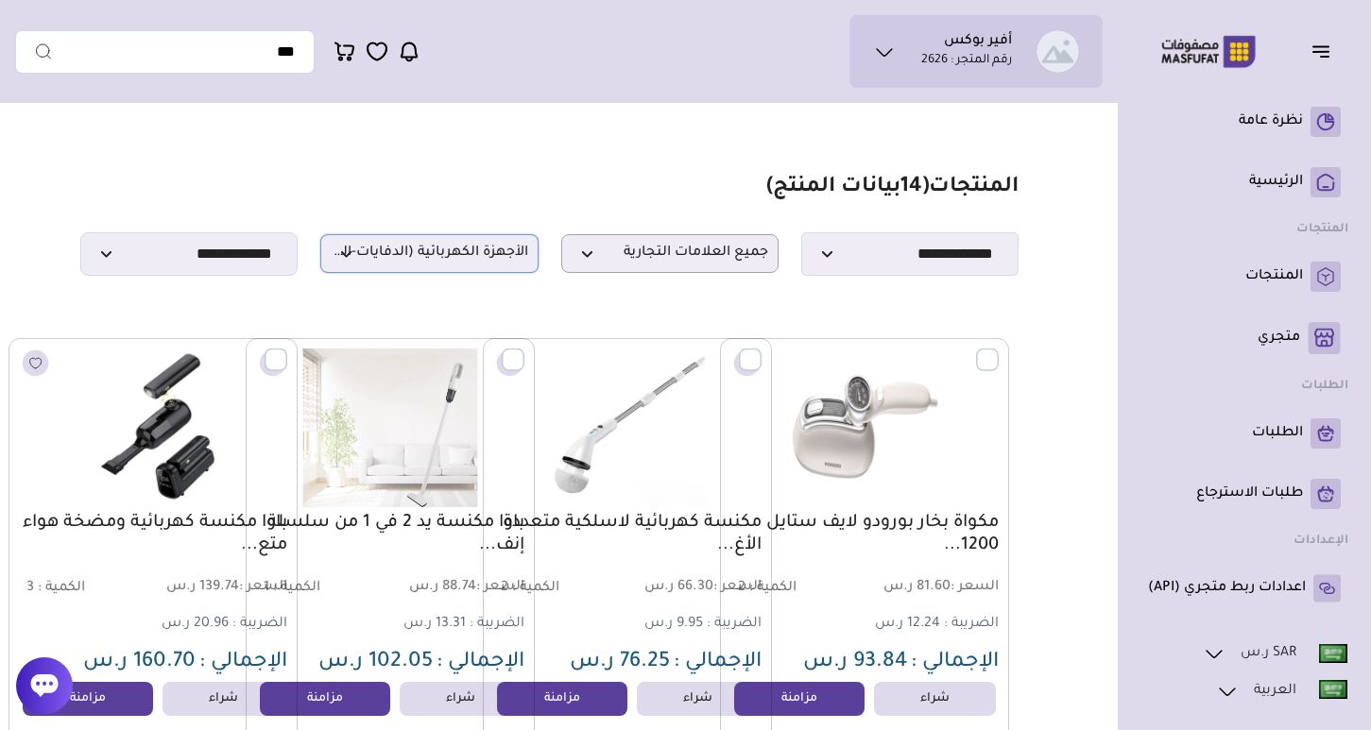
scroll to position [0, 0]
click at [406, 254] on span "الأجهزة الكهربائية (الدفايات-المكانس)" at bounding box center [429, 254] width 196 height 18
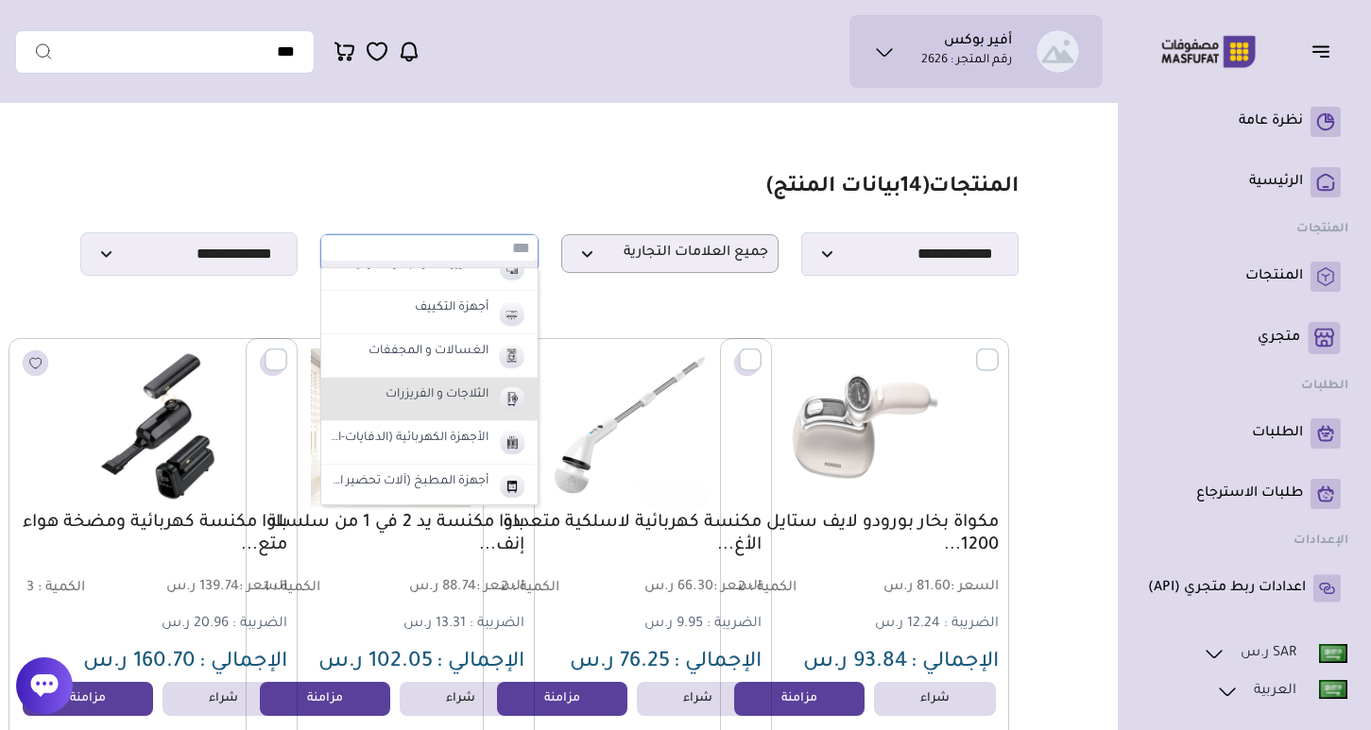
click at [428, 410] on li "الثلاجات و الفريزرات" at bounding box center [428, 399] width 215 height 43
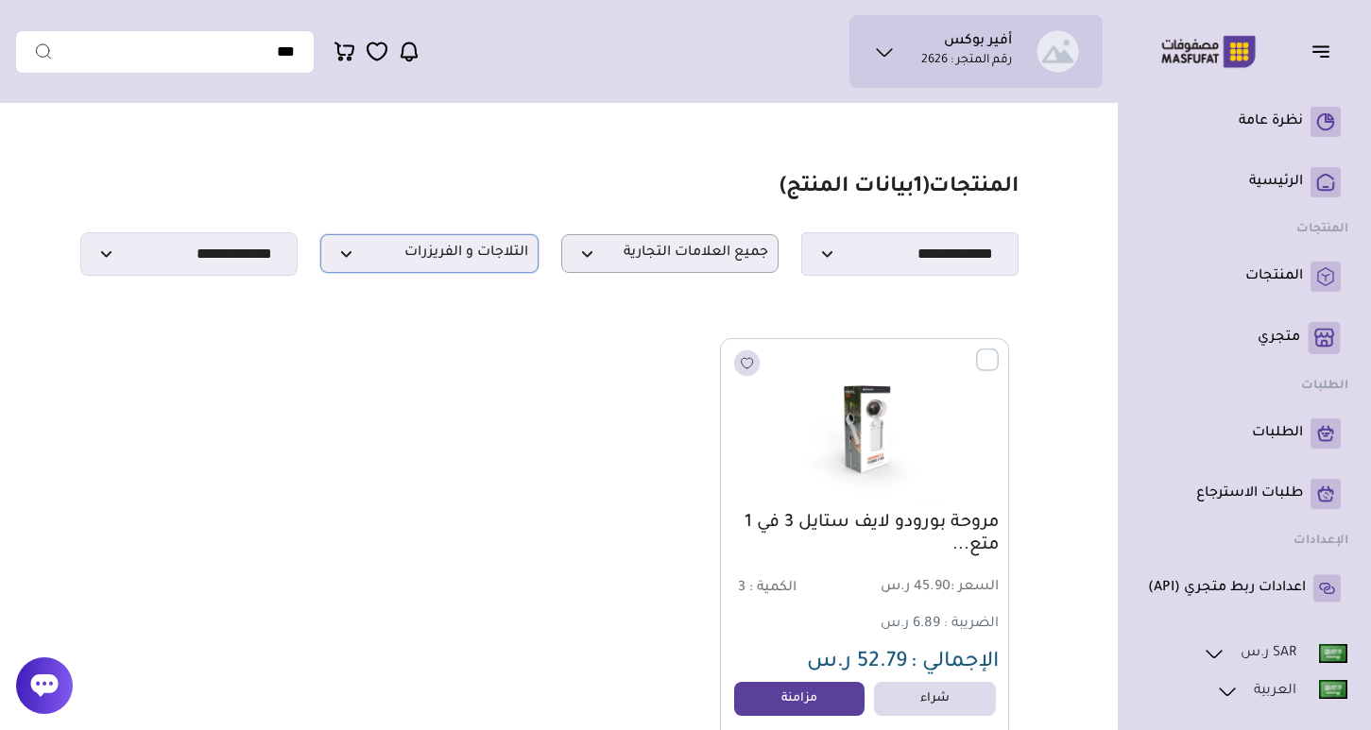
click at [459, 261] on span "الثلاجات و الفريزرات" at bounding box center [429, 254] width 196 height 18
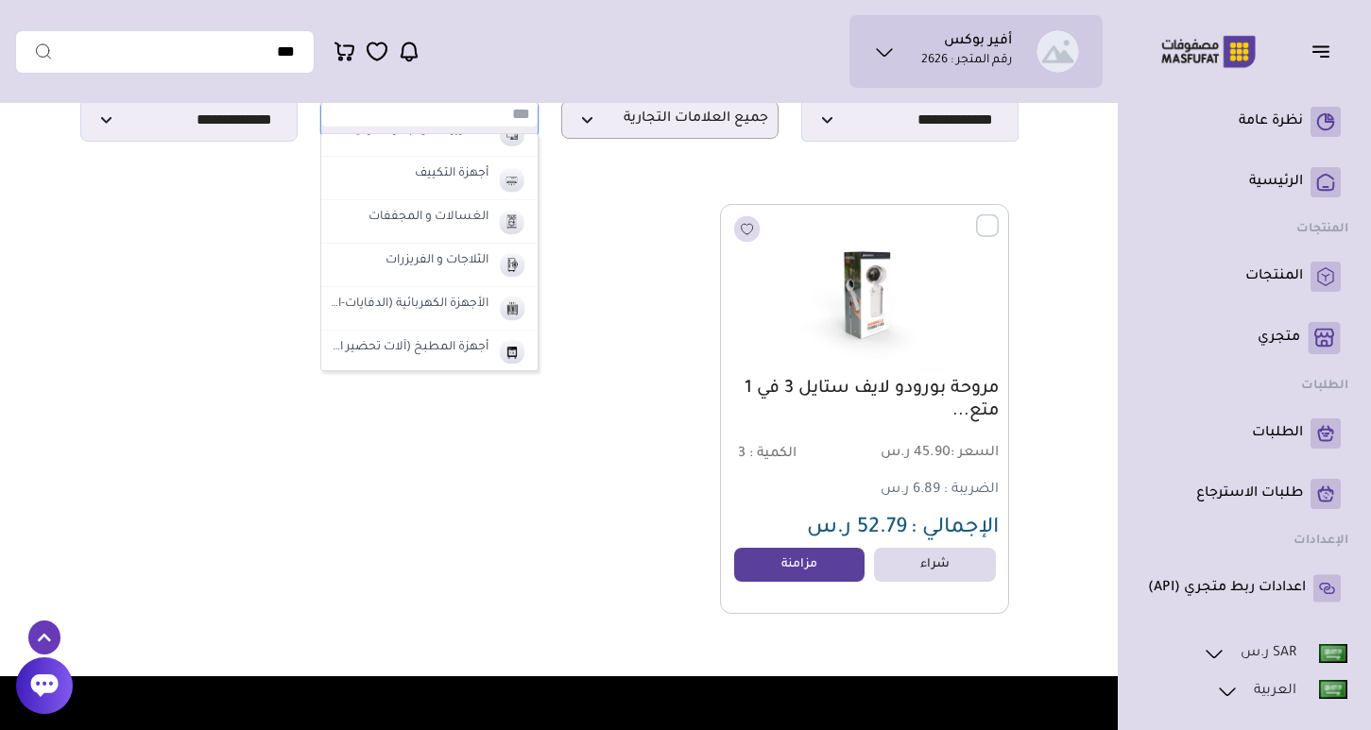
scroll to position [142, 0]
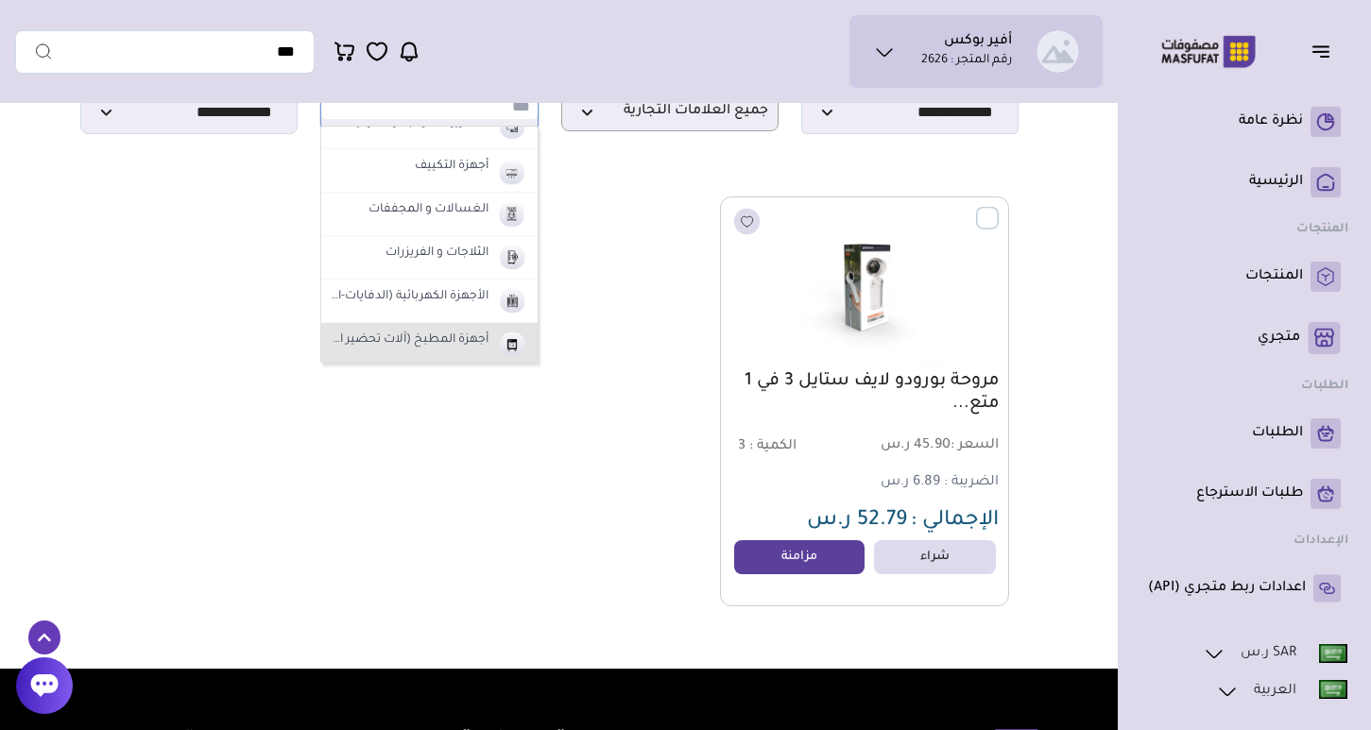
click at [450, 344] on label "أجهزة المطبخ (آلات تحضير القهوة - الأفران)" at bounding box center [408, 341] width 163 height 25
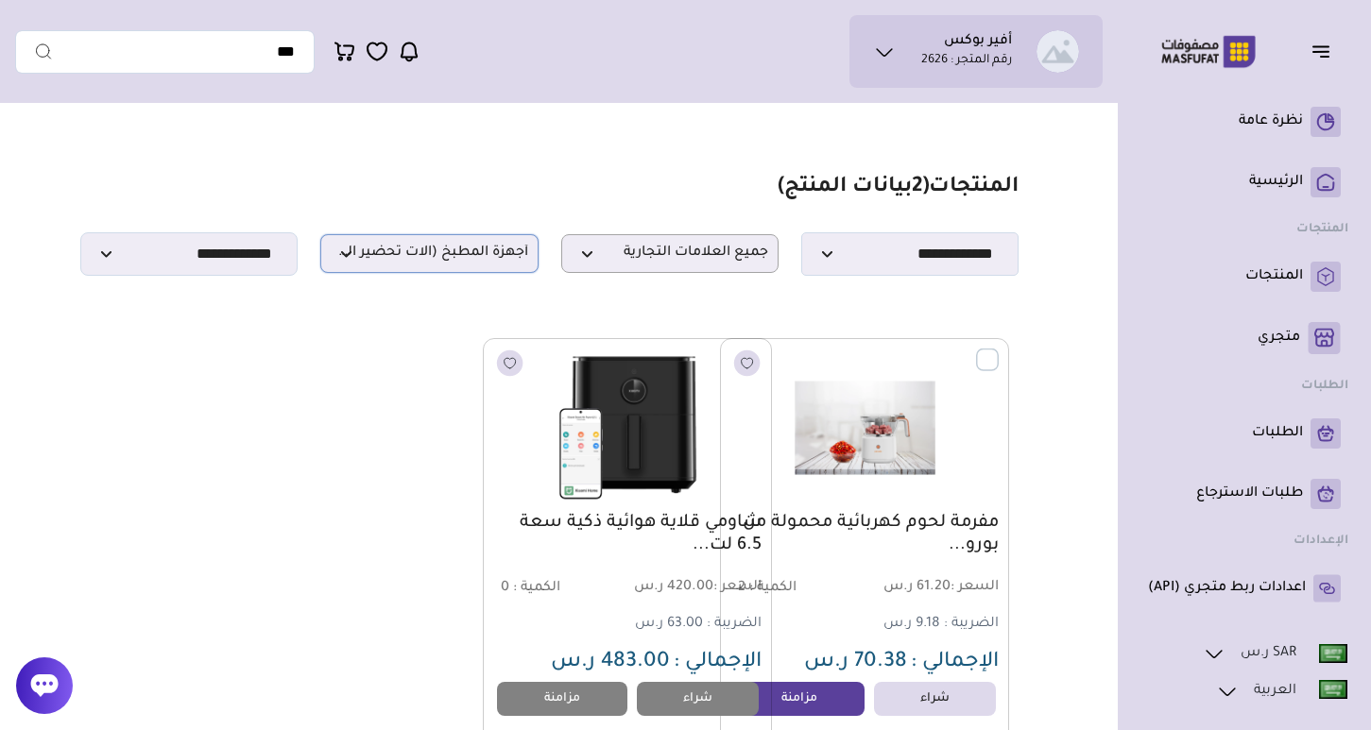
scroll to position [0, 0]
click at [446, 252] on span "أجهزة المطبخ (آلات تحضير القهوة - الأفران)" at bounding box center [429, 254] width 196 height 18
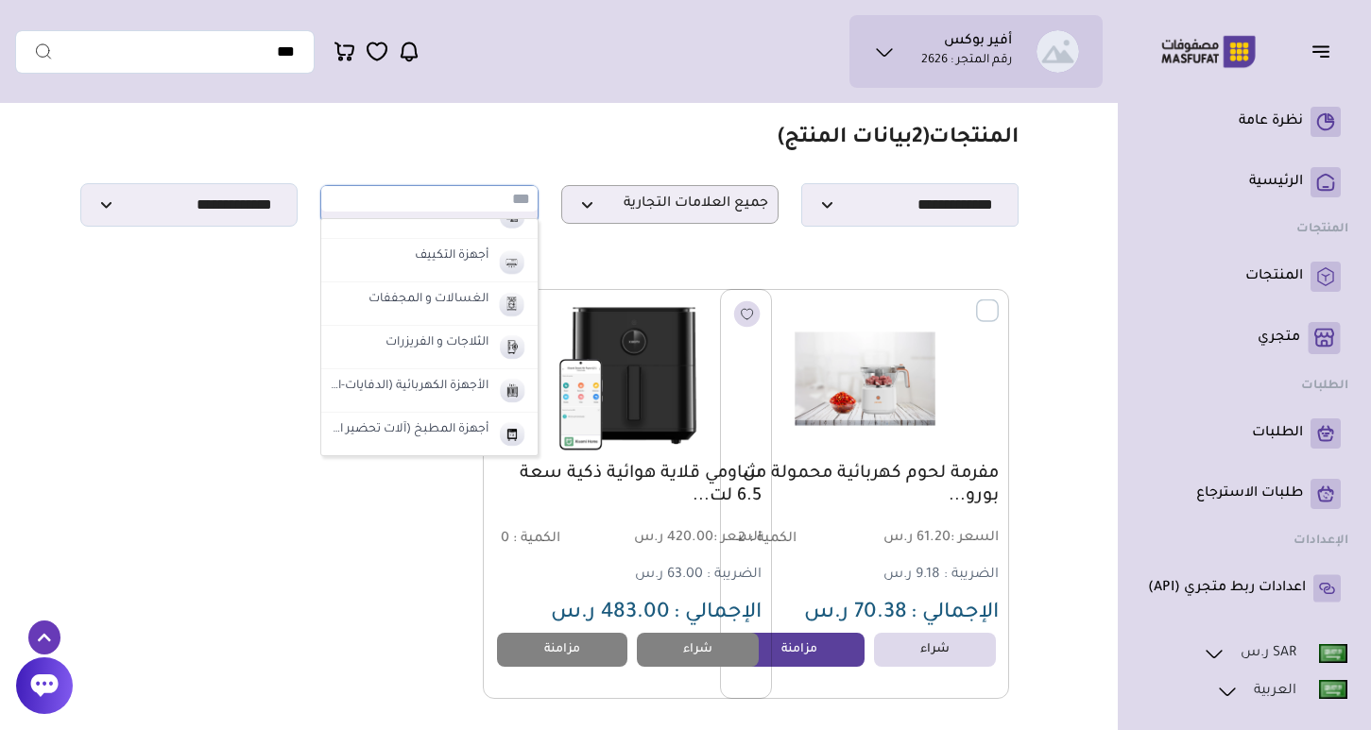
scroll to position [1016, 0]
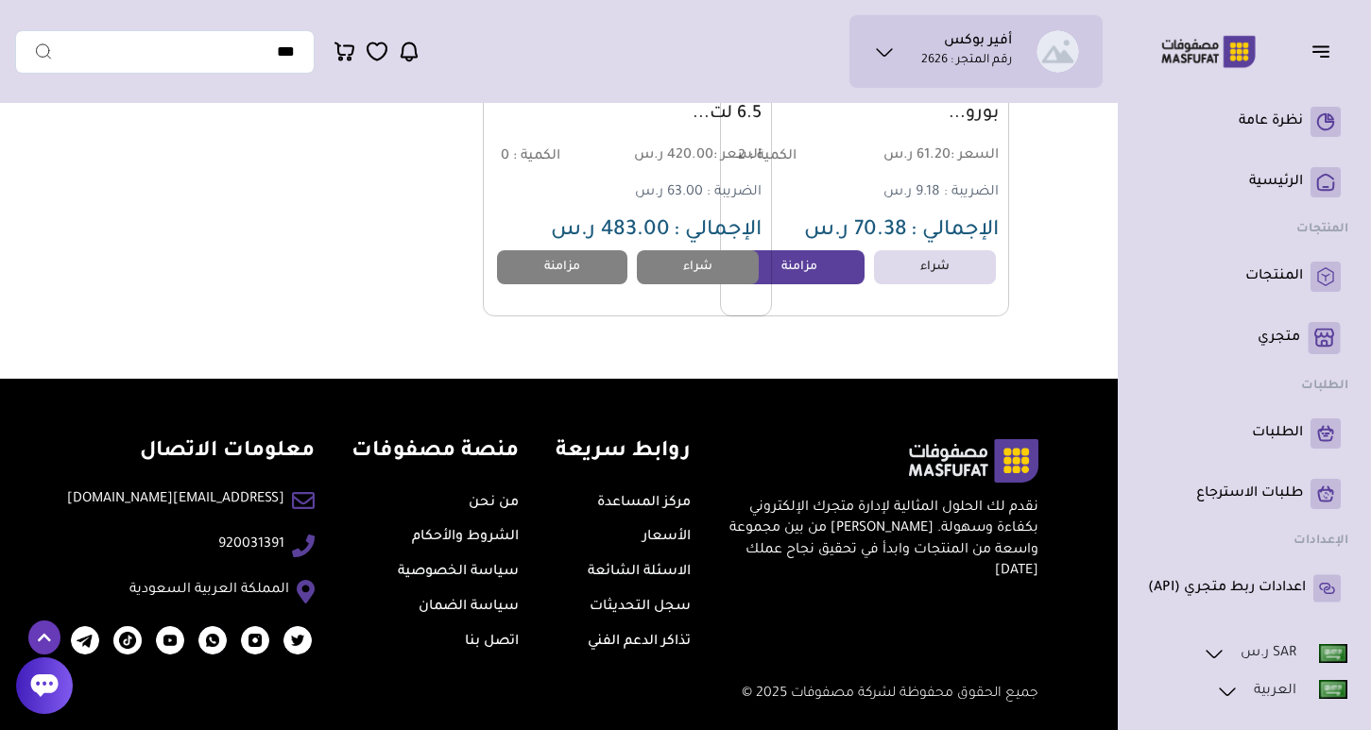
click at [365, 278] on div "مفرمة لحوم كهربائية محمولة من بورو... السعر : 61.20 ر.س الكمية : 2" at bounding box center [550, 111] width 920 height 410
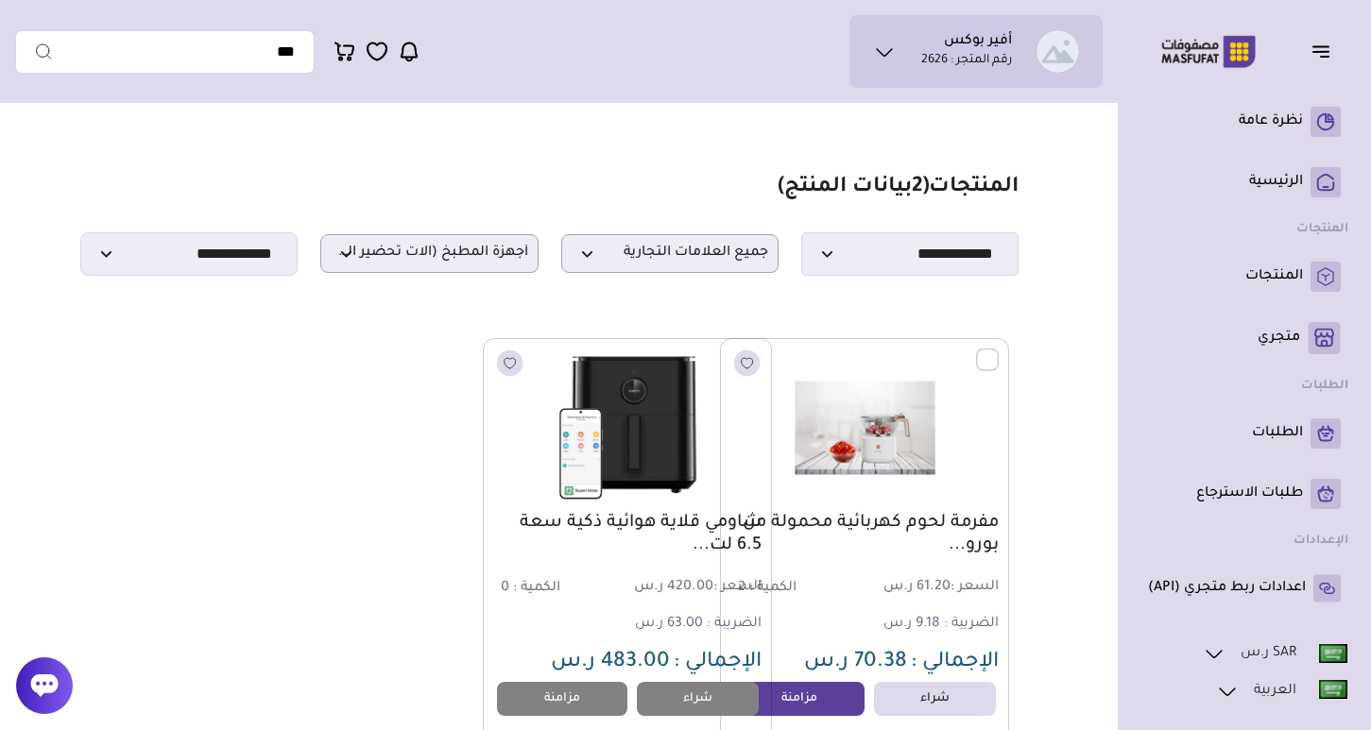
scroll to position [0, 0]
click at [431, 258] on span "أجهزة المطبخ (آلات تحضير القهوة - الأفران)" at bounding box center [429, 254] width 196 height 18
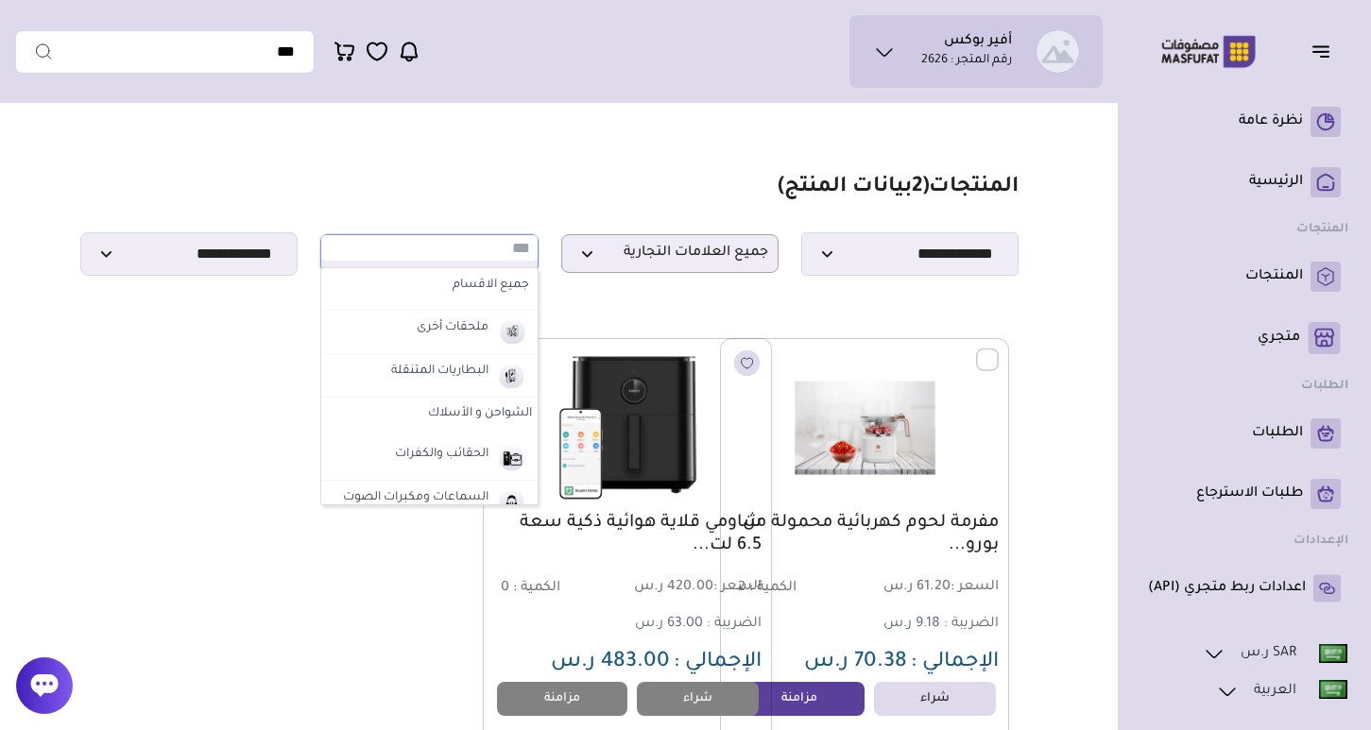
click at [447, 416] on label "الشواحن و الأسلاك" at bounding box center [428, 415] width 215 height 34
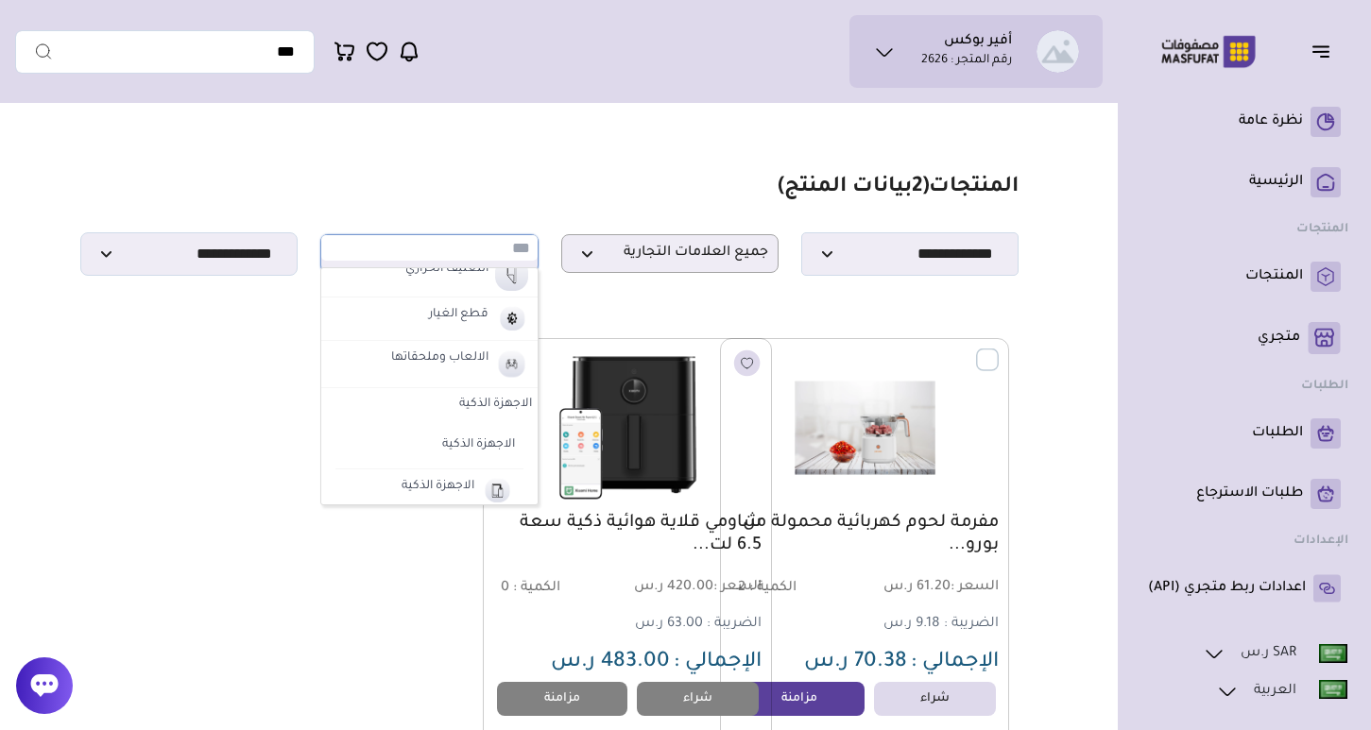
scroll to position [878, 0]
click at [497, 401] on label "الاجهزة الذكية" at bounding box center [428, 407] width 215 height 34
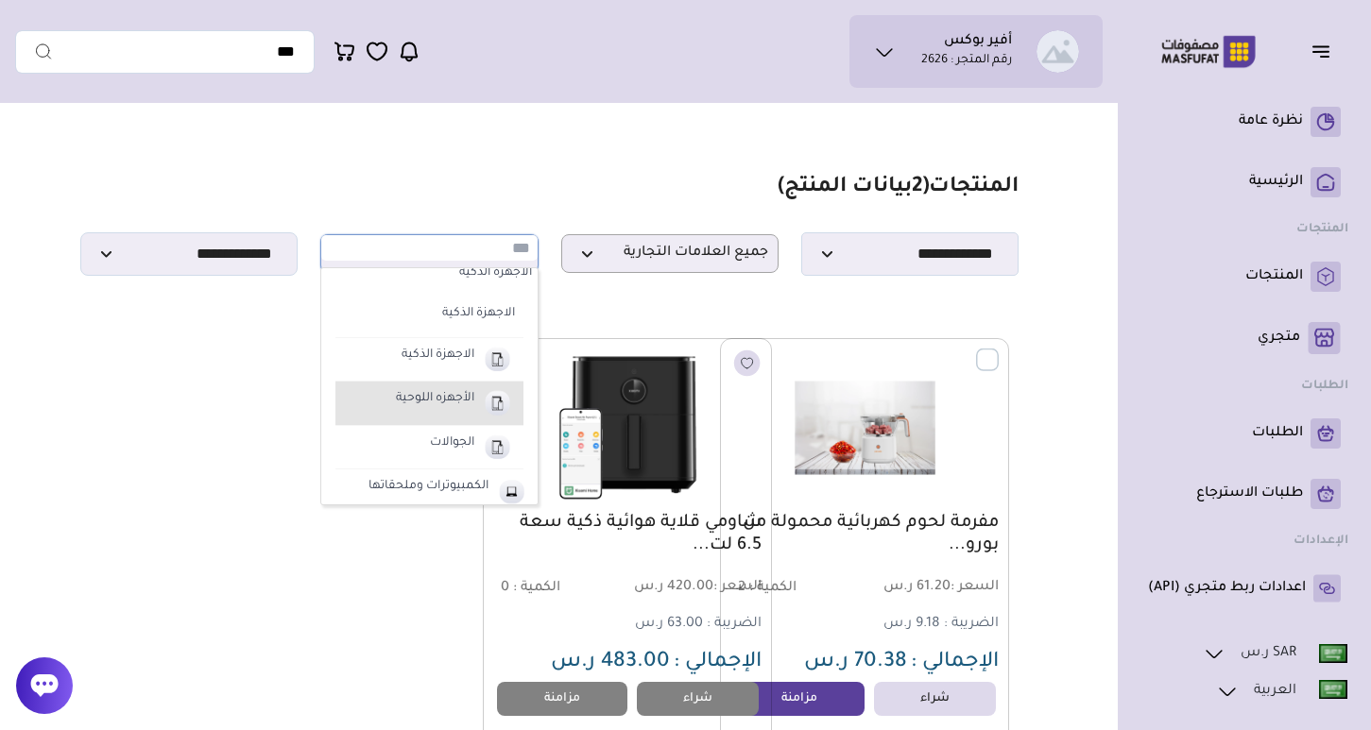
scroll to position [1006, 0]
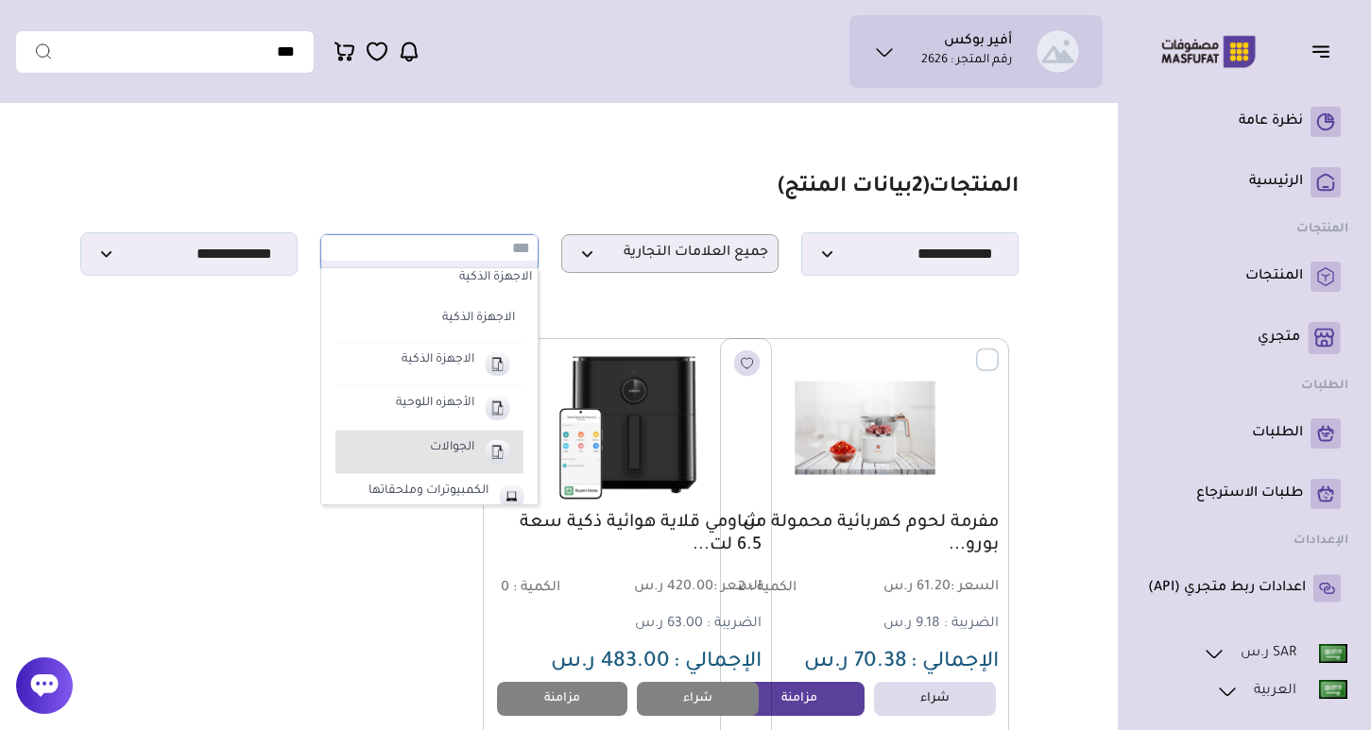
click at [453, 451] on label "الجوالات" at bounding box center [452, 448] width 50 height 25
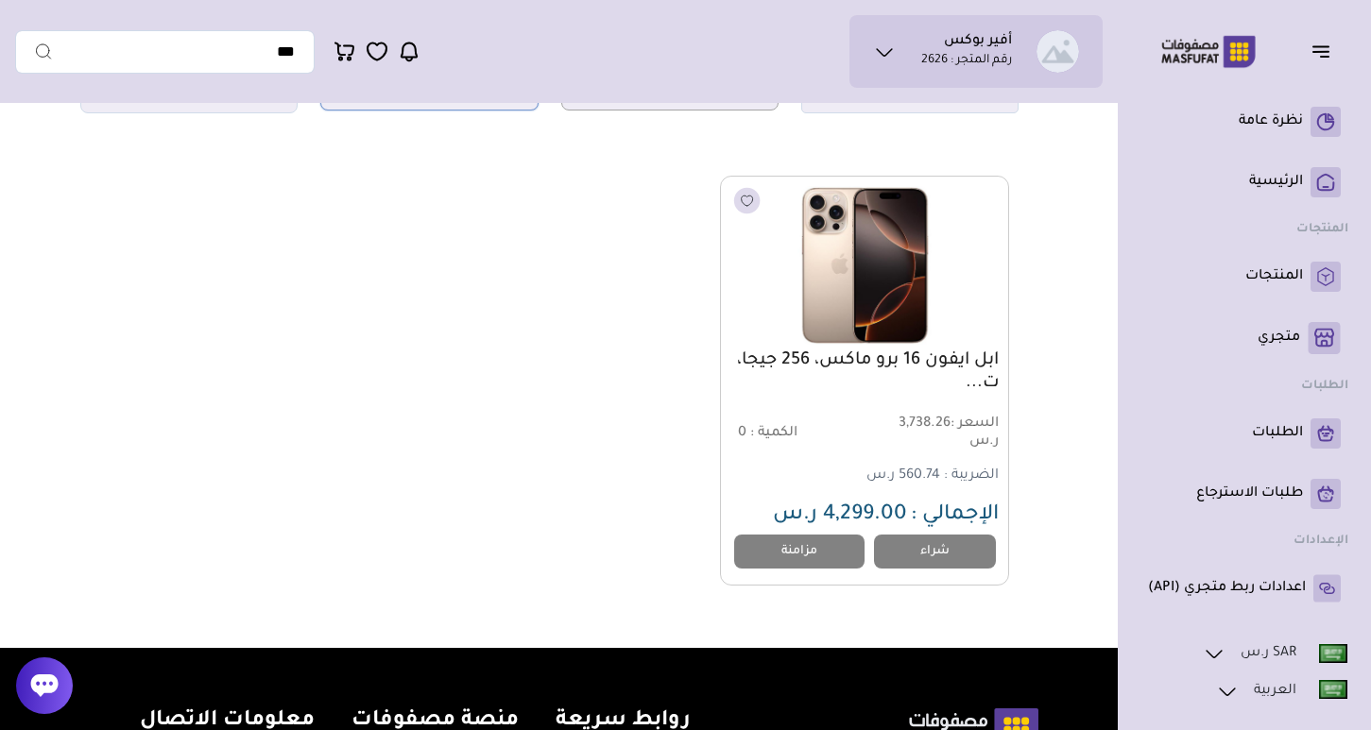
scroll to position [0, 0]
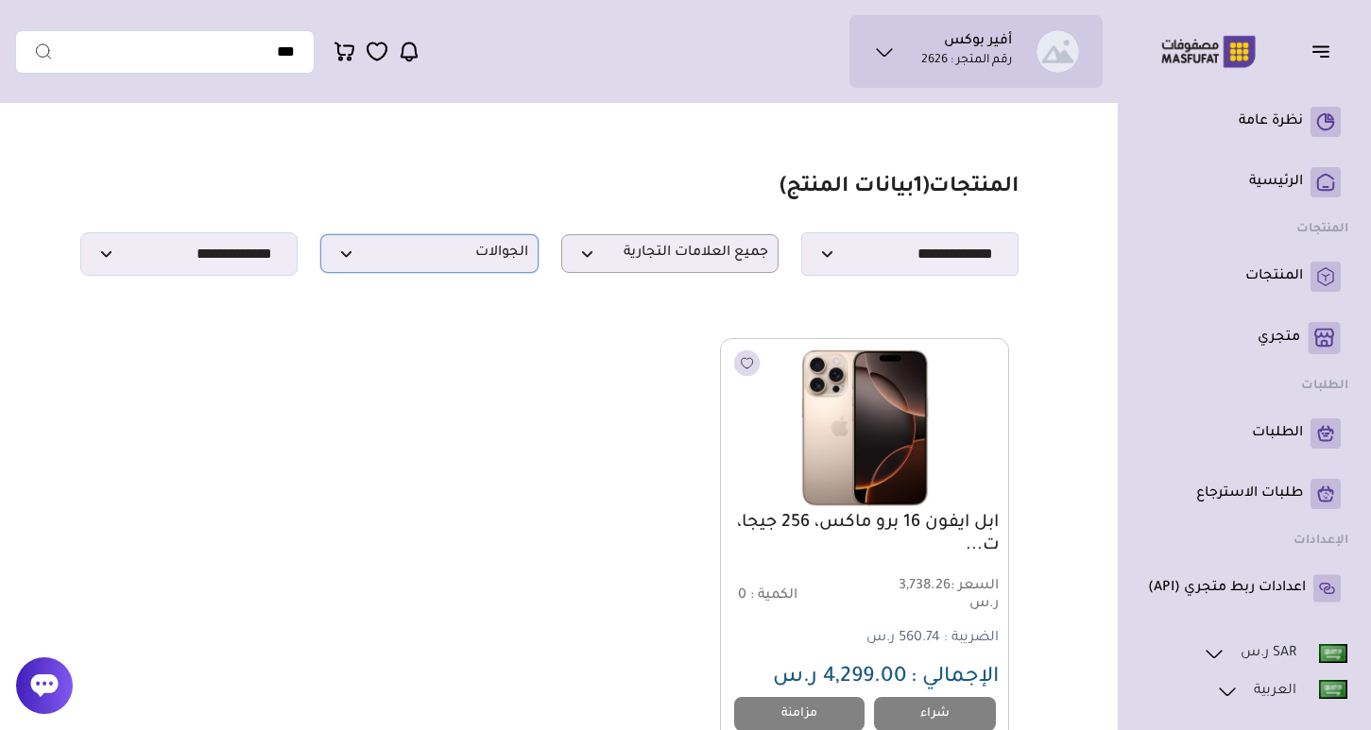
click at [432, 260] on span "الجوالات" at bounding box center [429, 254] width 196 height 18
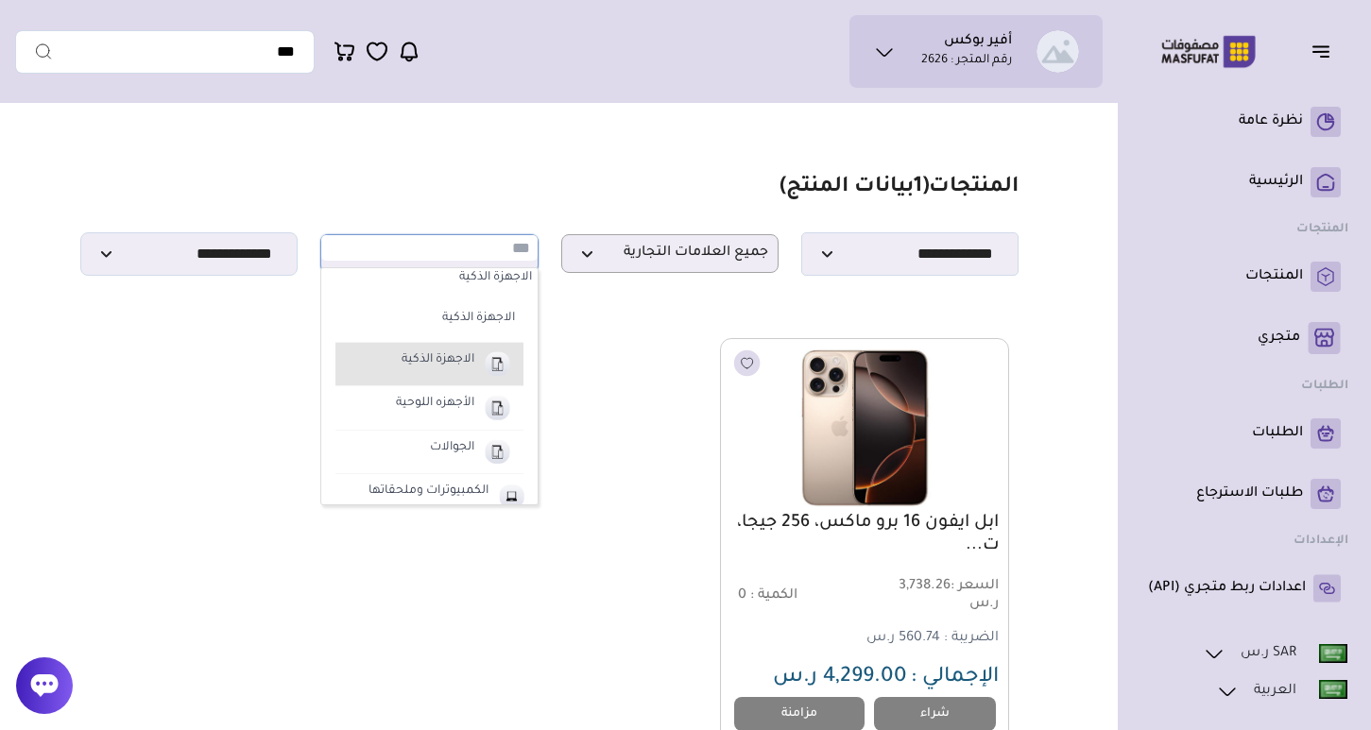
click at [429, 371] on li "الاجهزة الذكية" at bounding box center [428, 364] width 187 height 43
select select "**"
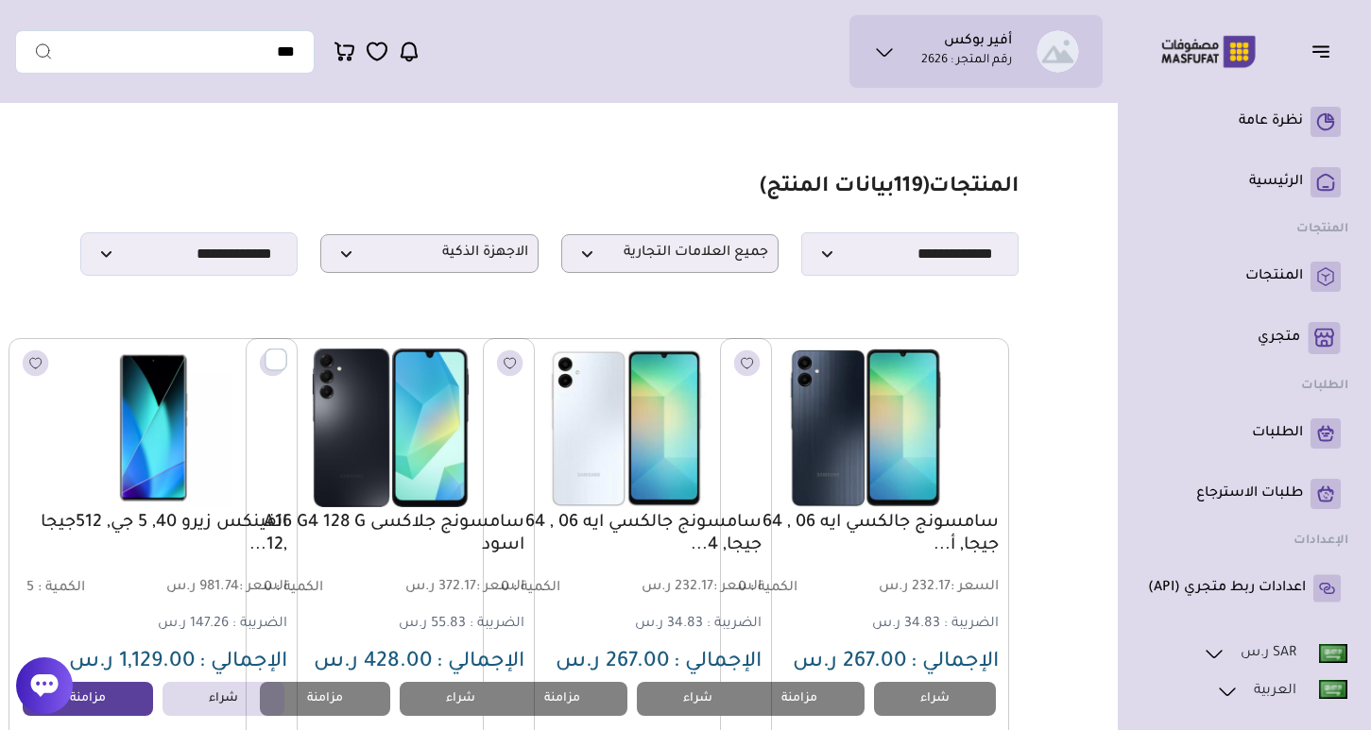
drag, startPoint x: 1026, startPoint y: 602, endPoint x: 873, endPoint y: 515, distance: 176.0
click at [945, 190] on h1 "المنتجات ( 119 بيانات المنتج)" at bounding box center [889, 188] width 259 height 27
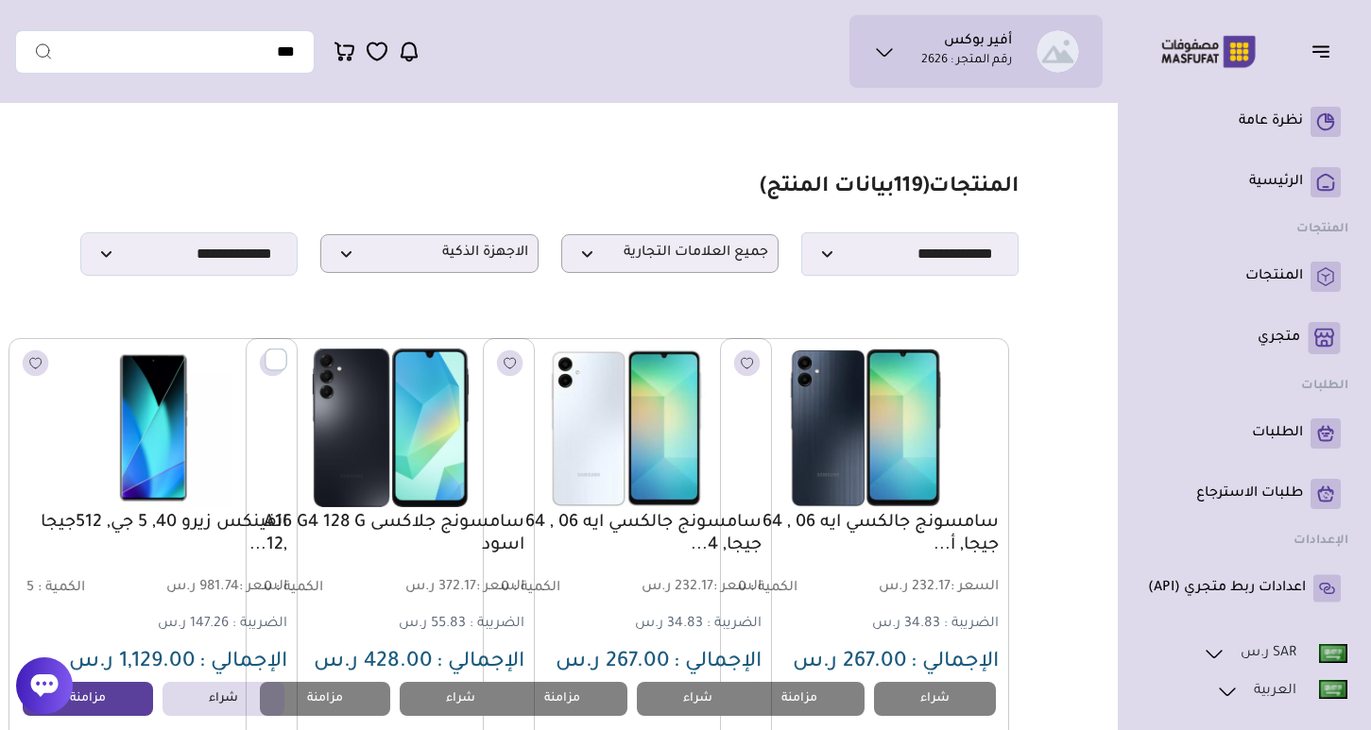
click at [945, 190] on h1 "المنتجات ( 119 بيانات المنتج)" at bounding box center [889, 188] width 259 height 27
click at [947, 191] on h1 "المنتجات ( 119 بيانات المنتج)" at bounding box center [889, 188] width 259 height 27
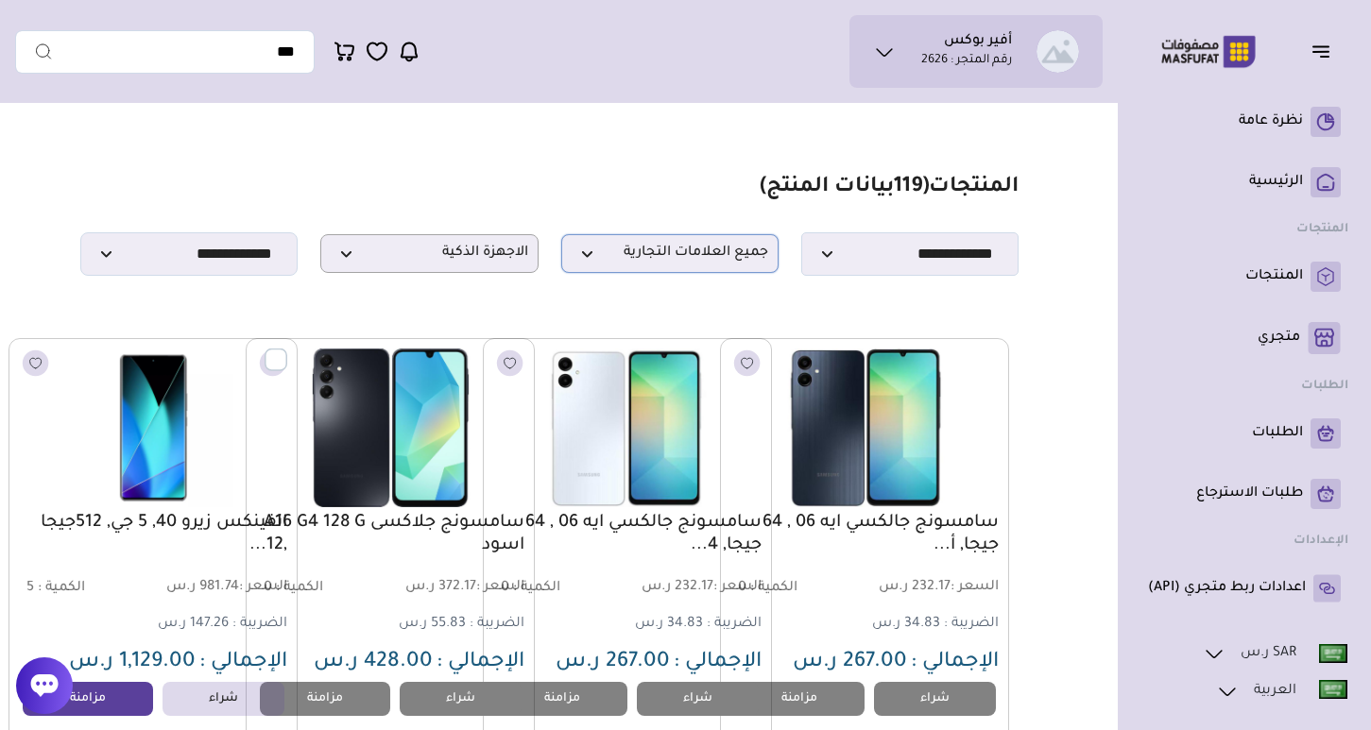
click at [666, 256] on span "جميع العلامات التجارية" at bounding box center [670, 254] width 196 height 18
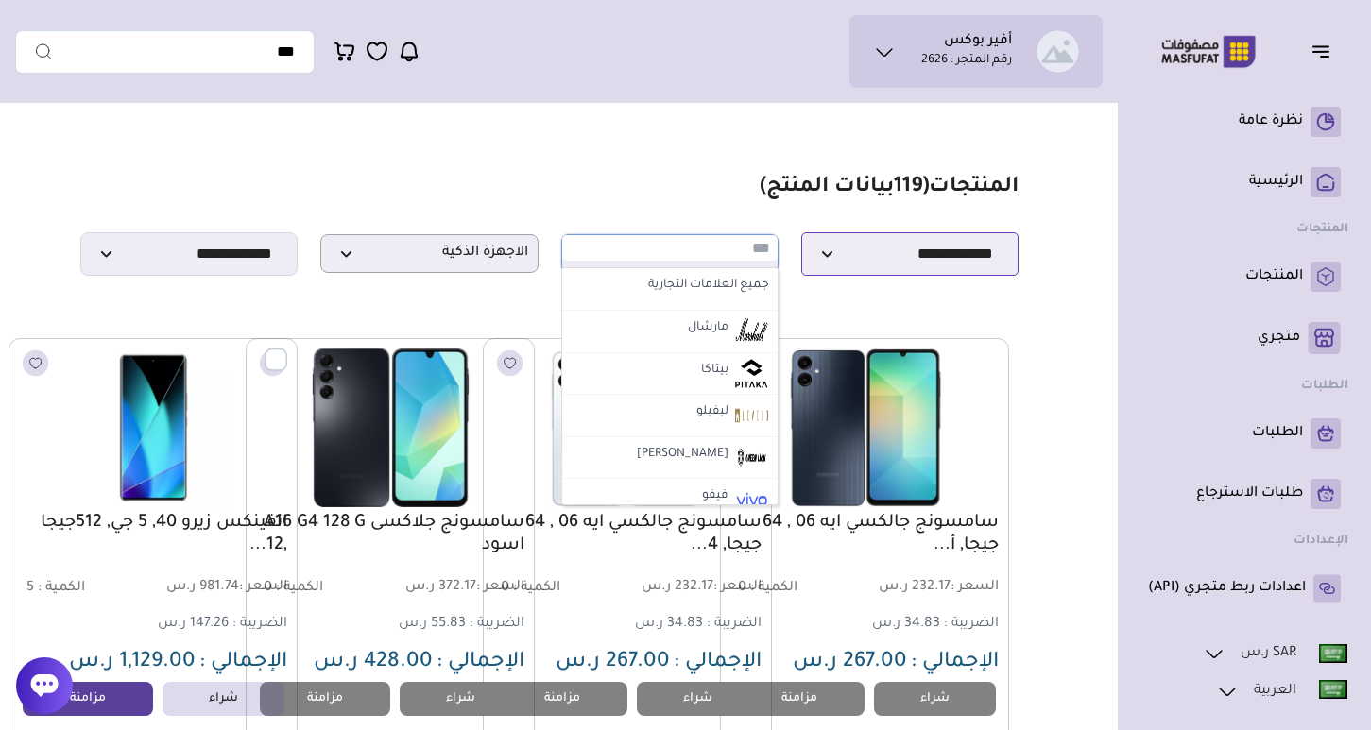
select select "********"
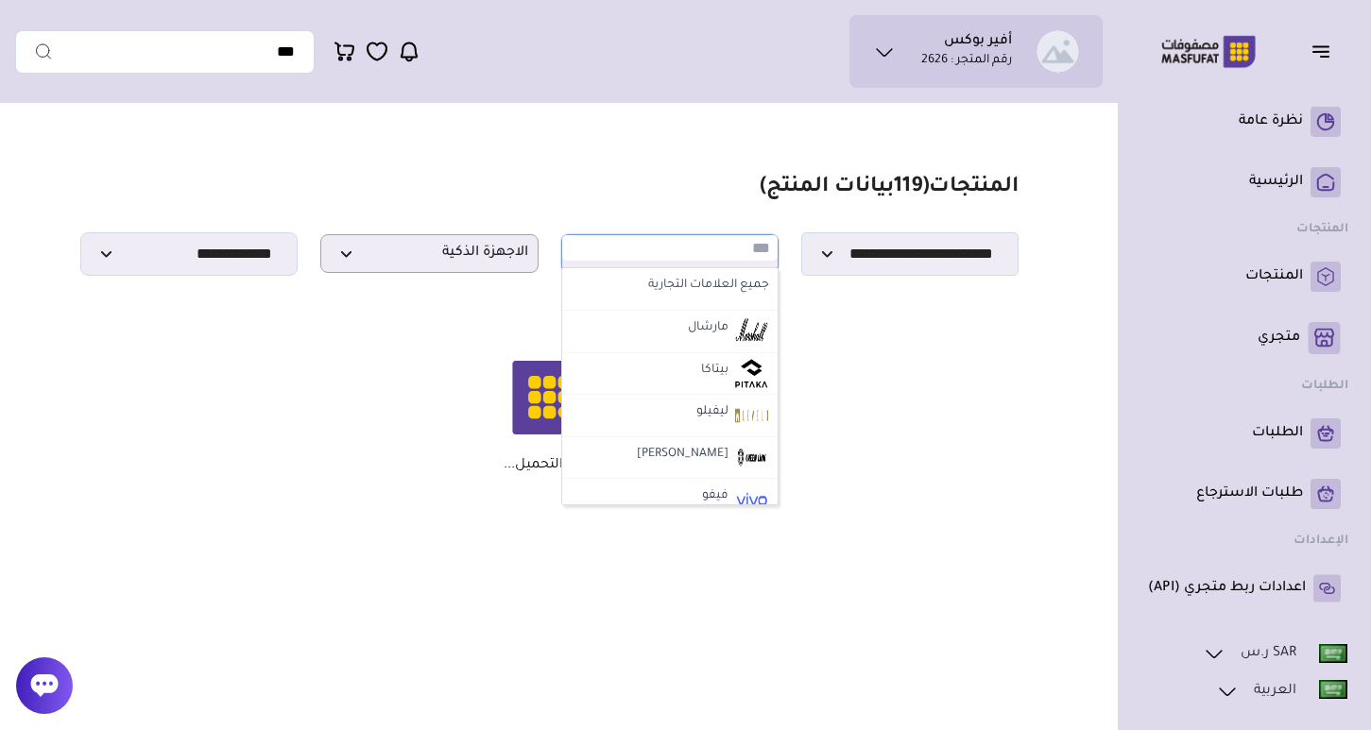
click at [707, 198] on section "**********" at bounding box center [549, 225] width 938 height 101
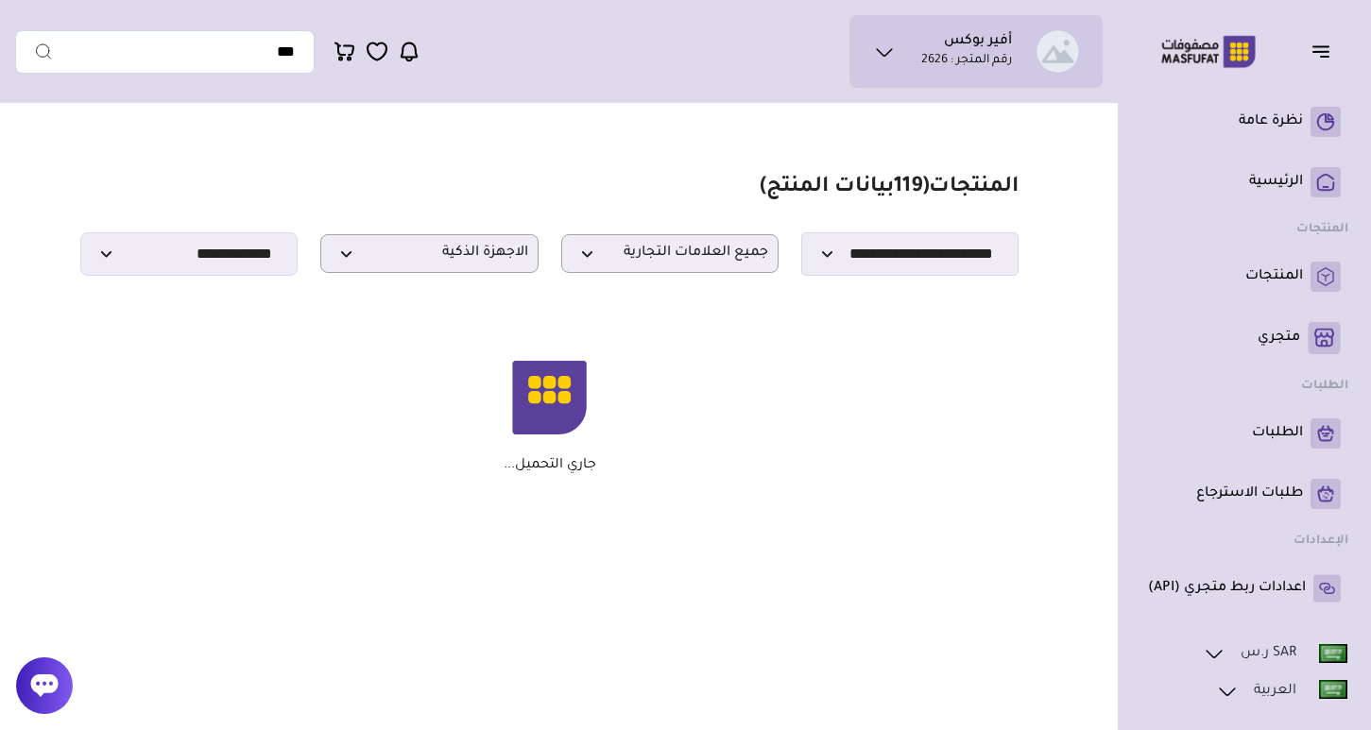
click at [798, 183] on span "( 119 بيانات المنتج)" at bounding box center [844, 188] width 169 height 23
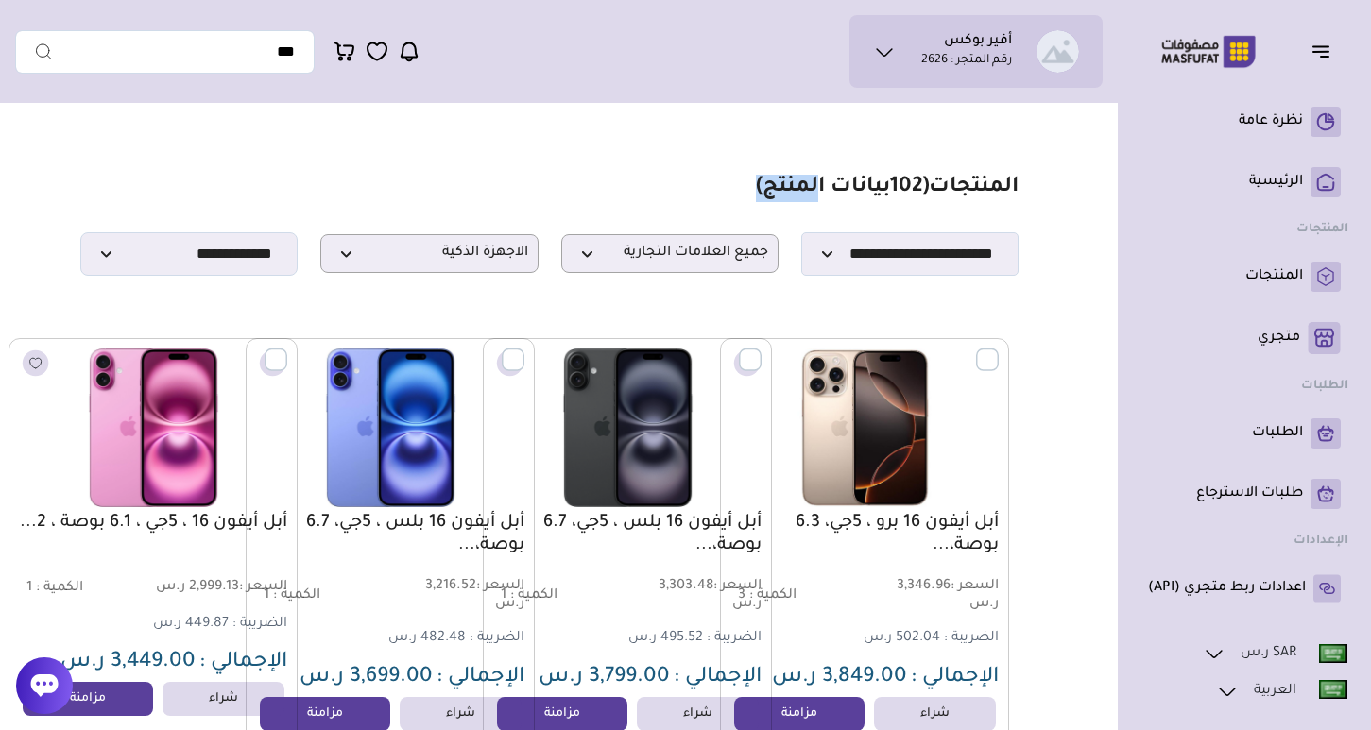
click at [798, 183] on span "( 102 بيانات المنتج)" at bounding box center [842, 188] width 173 height 23
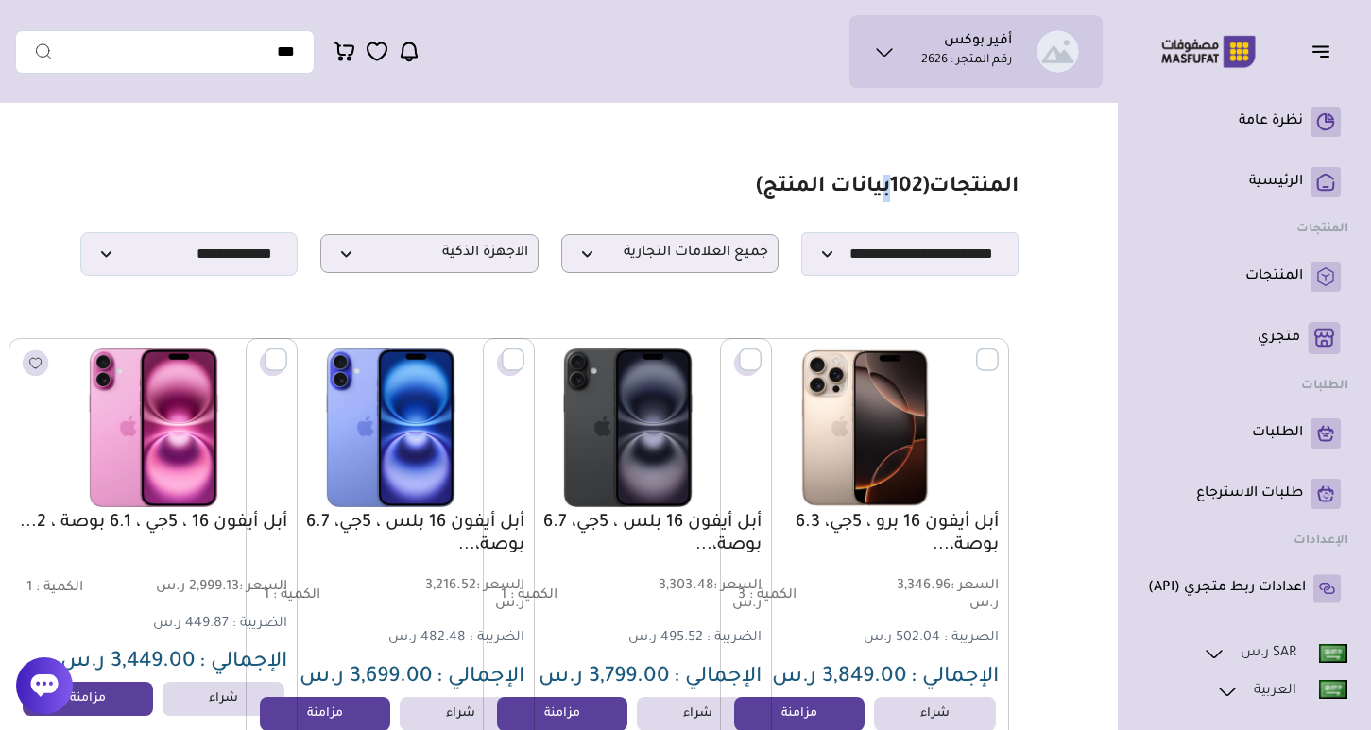
click at [725, 184] on section "**********" at bounding box center [549, 225] width 938 height 101
click at [756, 182] on span "( 102 بيانات المنتج)" at bounding box center [842, 188] width 173 height 23
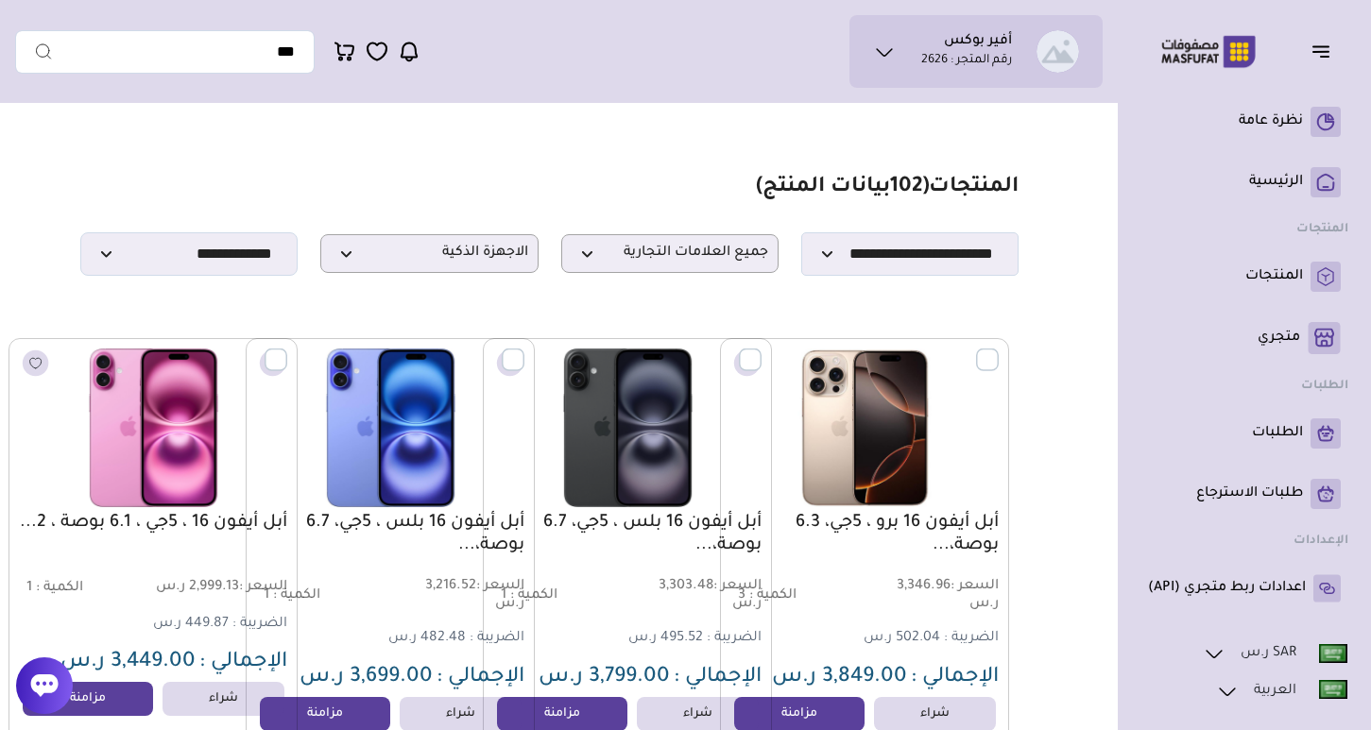
click at [756, 182] on span "( 102 بيانات المنتج)" at bounding box center [842, 188] width 173 height 23
click at [756, 183] on span "( 102 بيانات المنتج)" at bounding box center [842, 188] width 173 height 23
click at [756, 185] on span "( 102 بيانات المنتج)" at bounding box center [842, 188] width 173 height 23
click at [715, 184] on section "**********" at bounding box center [549, 225] width 938 height 101
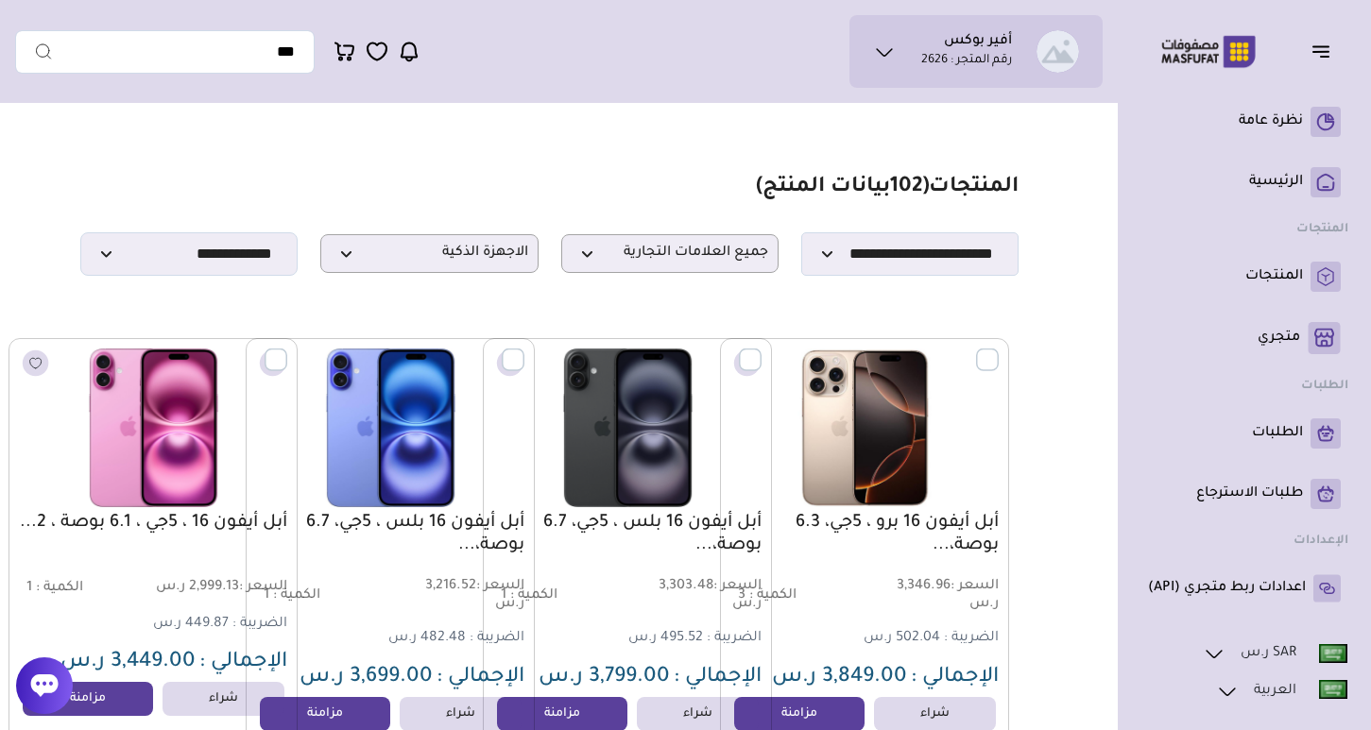
click at [715, 184] on section "**********" at bounding box center [549, 225] width 938 height 101
